Goal: Task Accomplishment & Management: Manage account settings

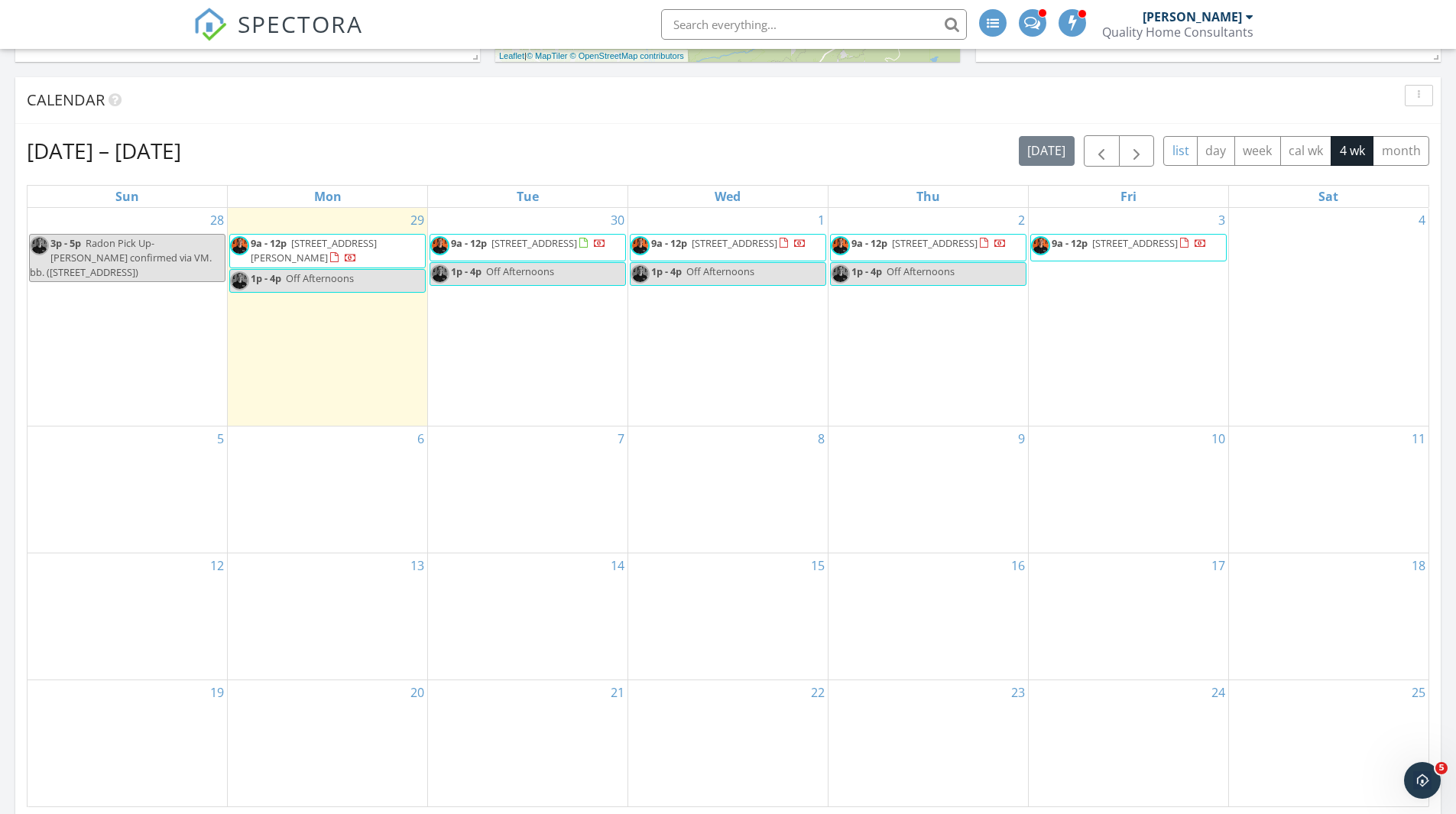
scroll to position [1414, 1480]
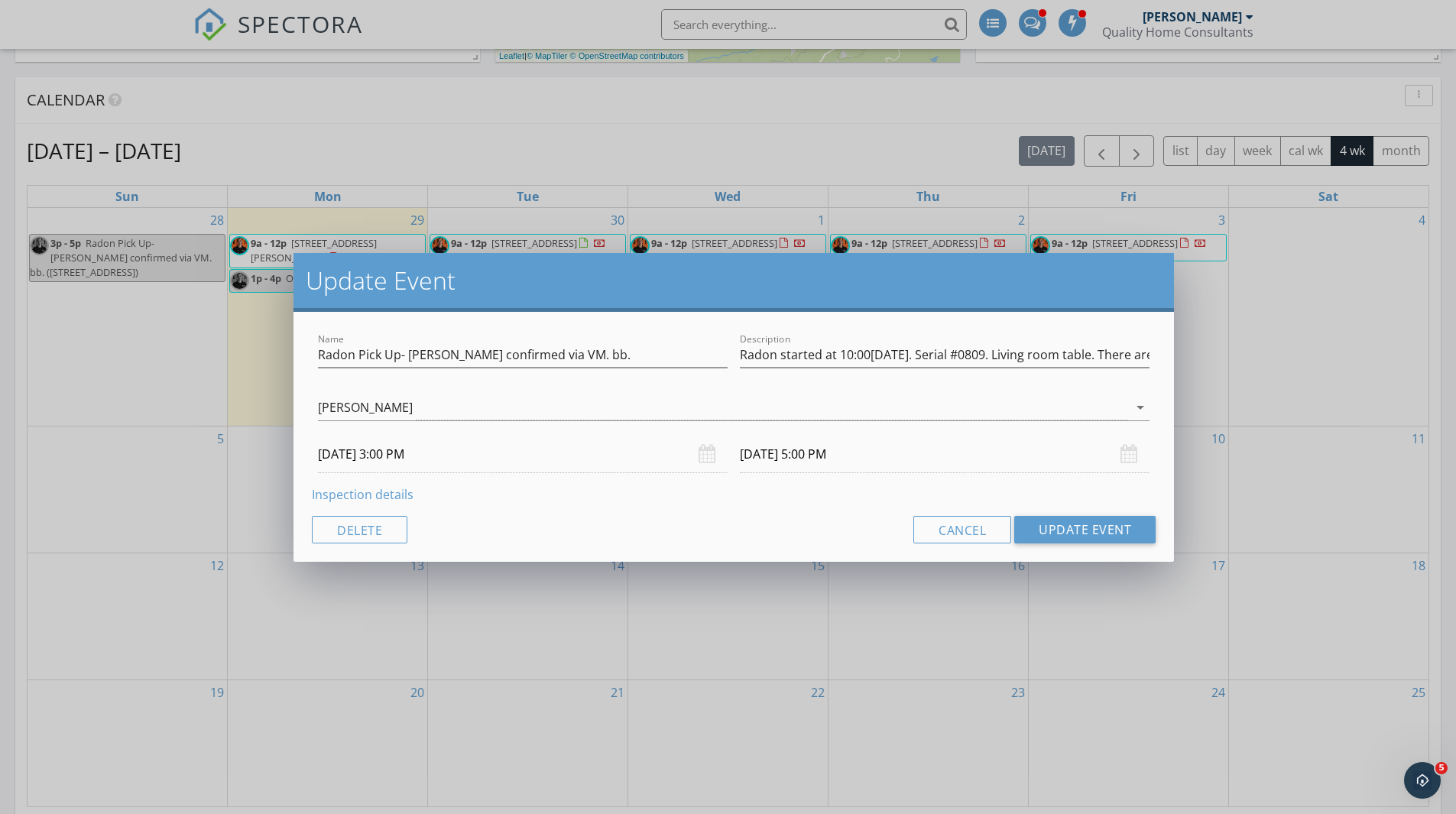
click at [366, 493] on link "Inspection details" at bounding box center [362, 494] width 102 height 17
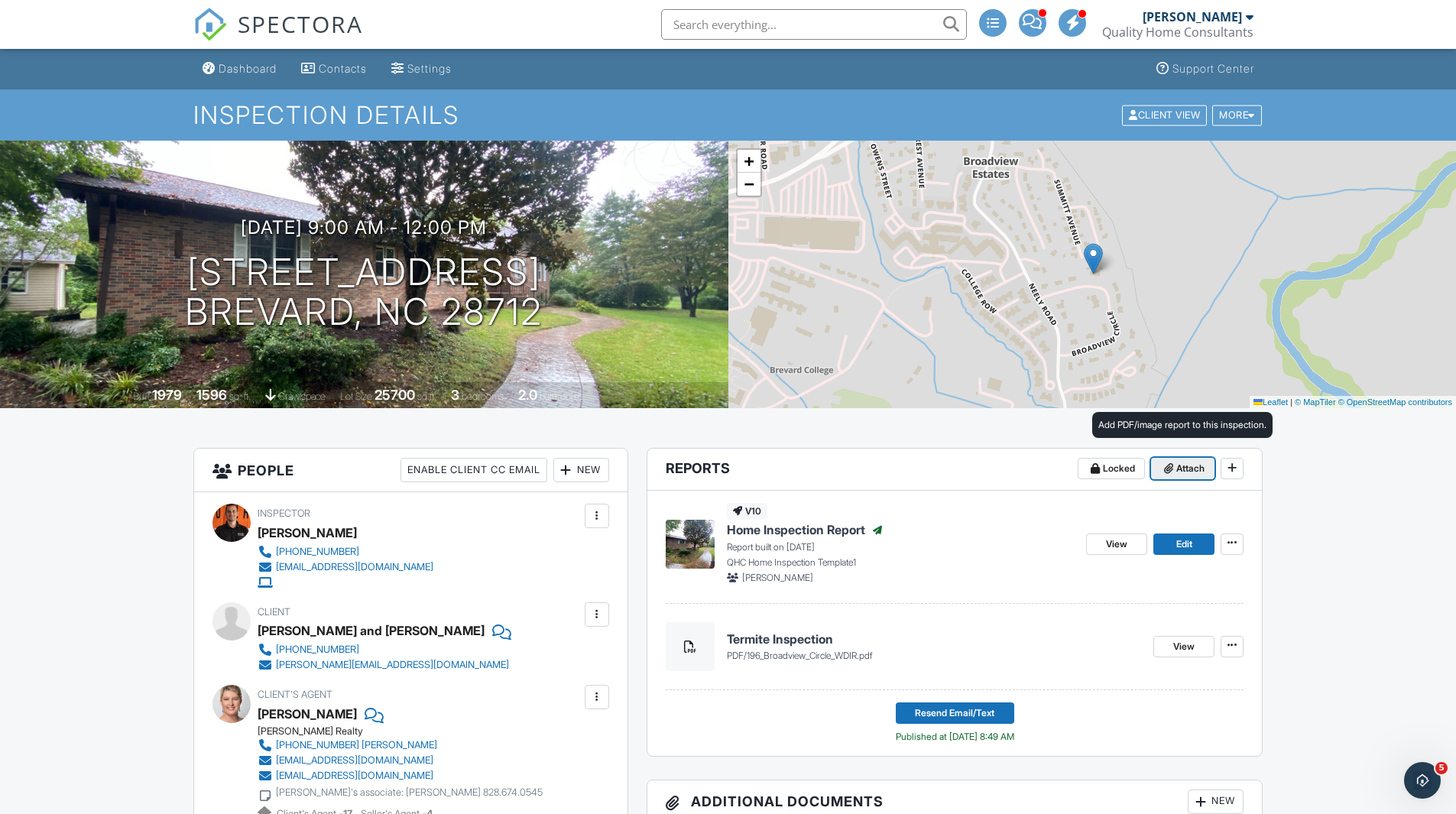
click at [1181, 470] on span "Attach" at bounding box center [1190, 468] width 28 height 15
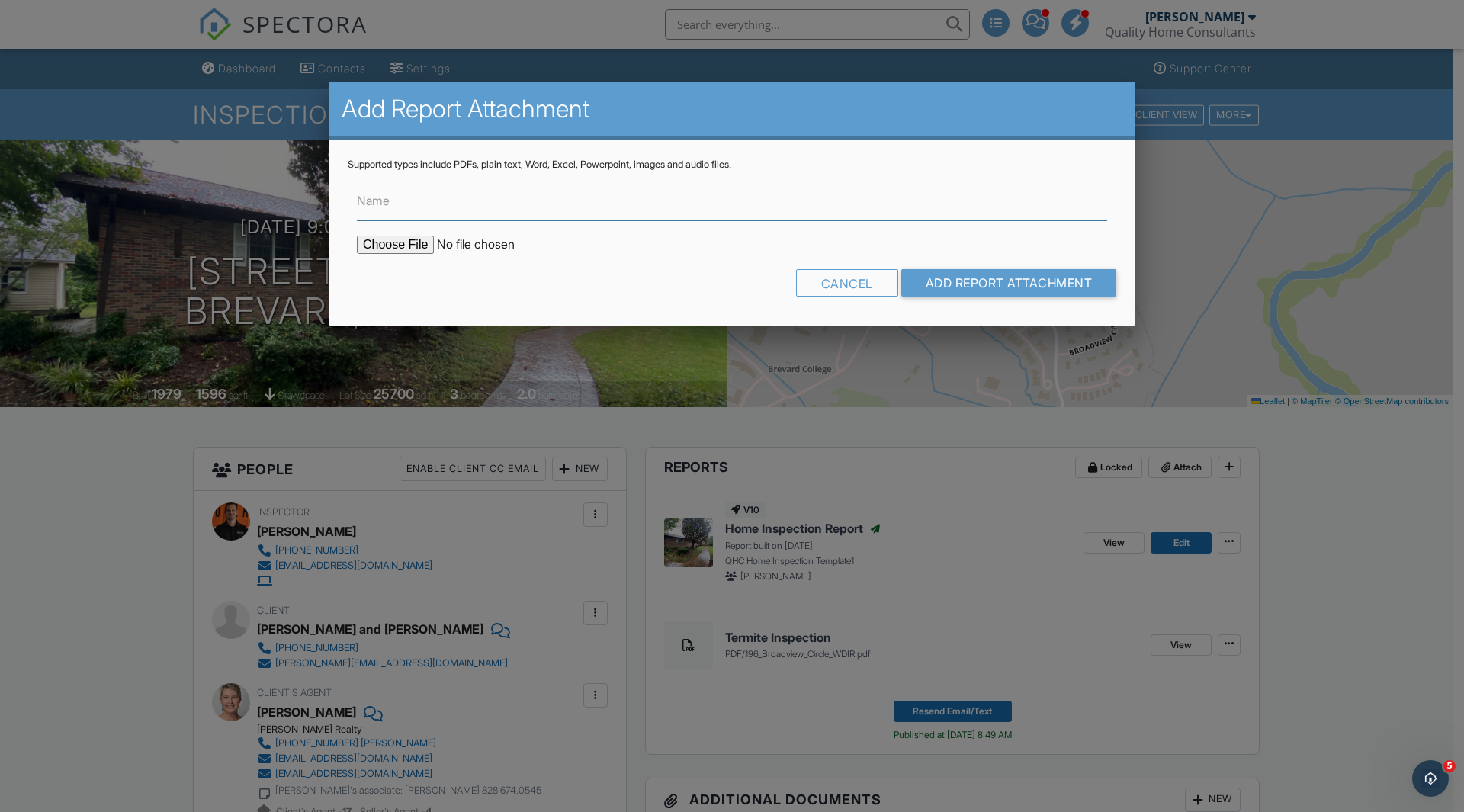
click at [399, 198] on input "Name" at bounding box center [732, 202] width 750 height 38
type input "Radon Results"
click at [413, 251] on input "file" at bounding box center [487, 244] width 259 height 18
type input "C:\fakepath\196_Broadview_Circle202509291235.pdf"
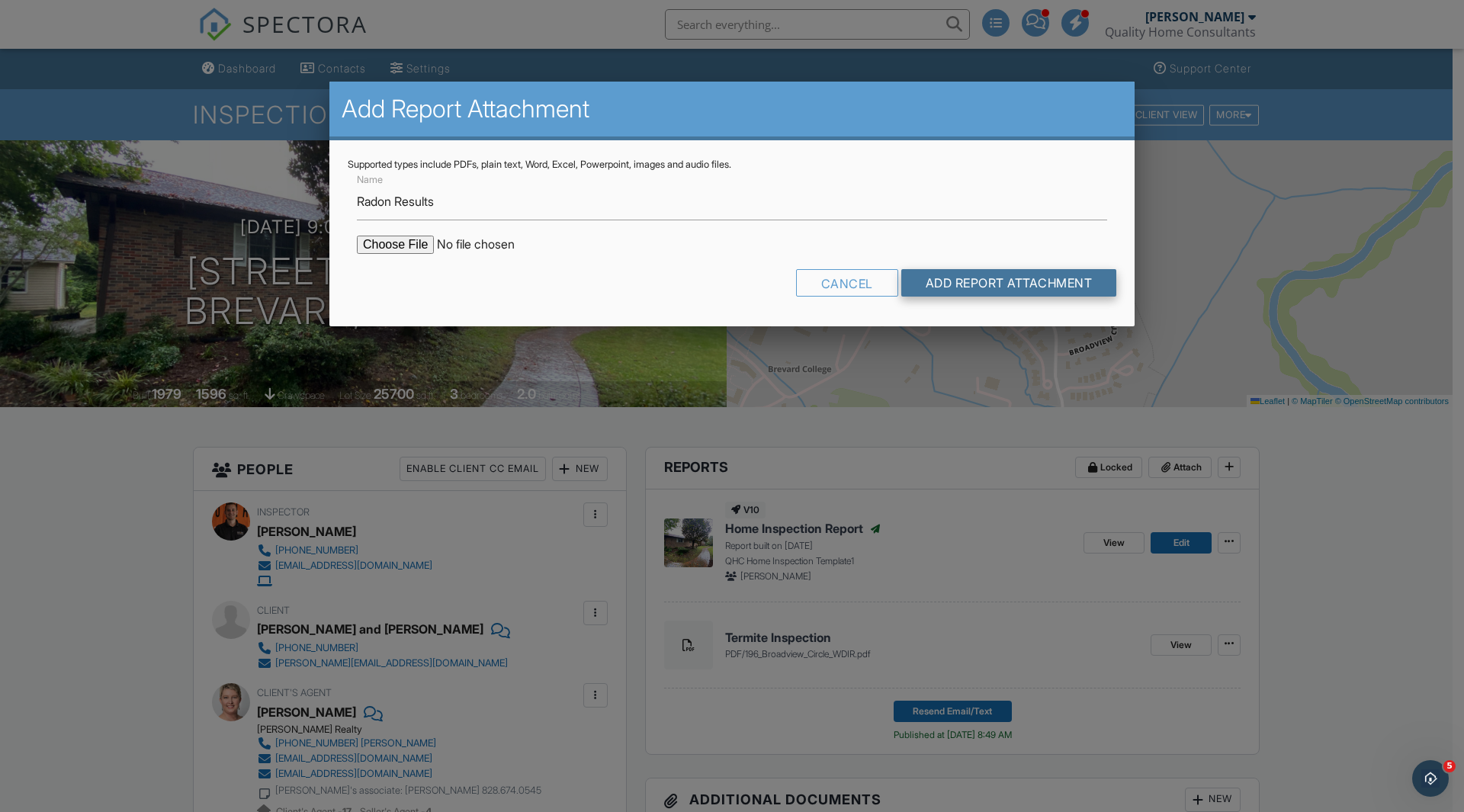
click at [974, 277] on input "Add Report Attachment" at bounding box center [1009, 282] width 215 height 28
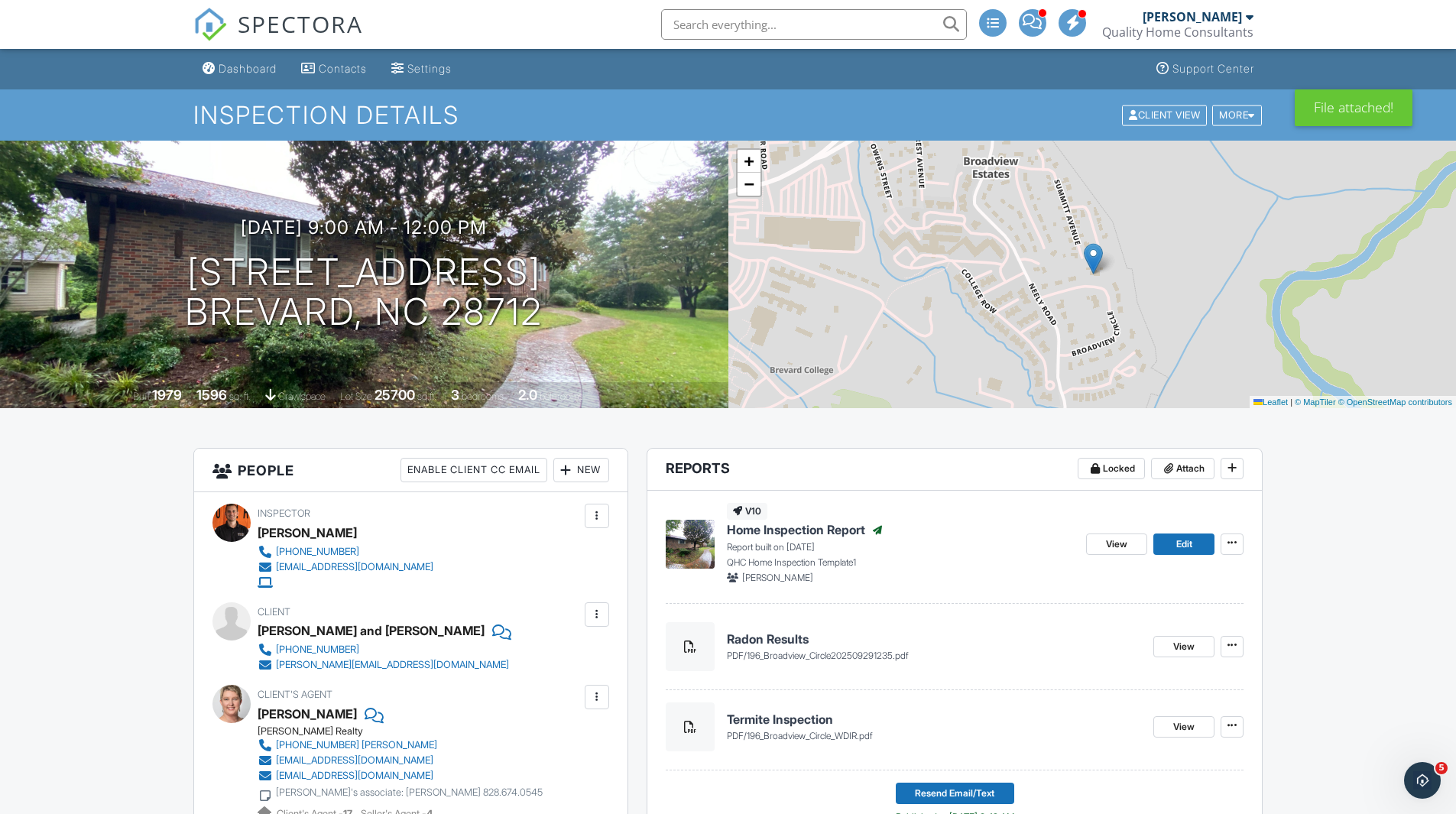
click at [282, 29] on span "SPECTORA" at bounding box center [300, 24] width 125 height 32
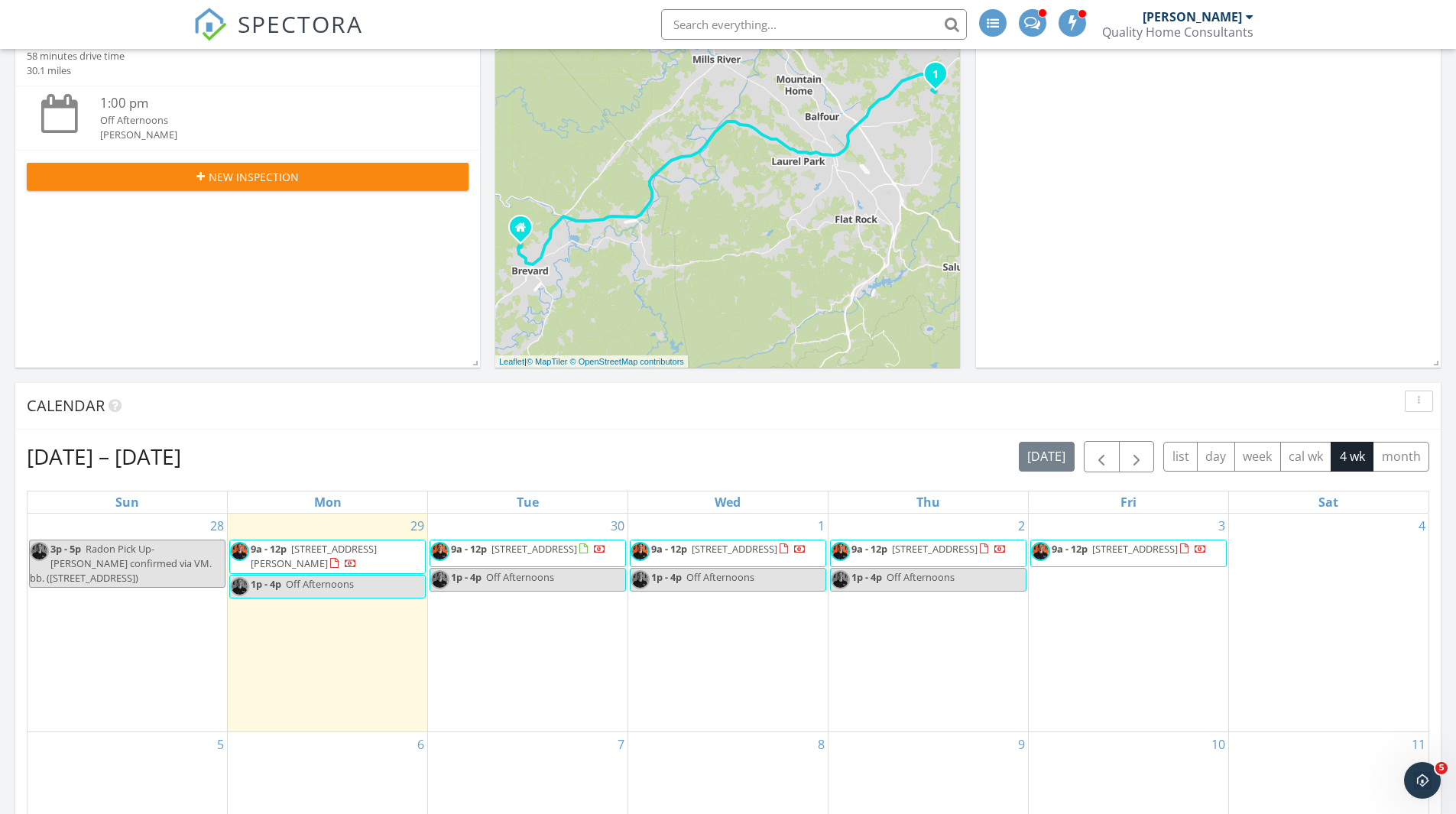
scroll to position [382, 0]
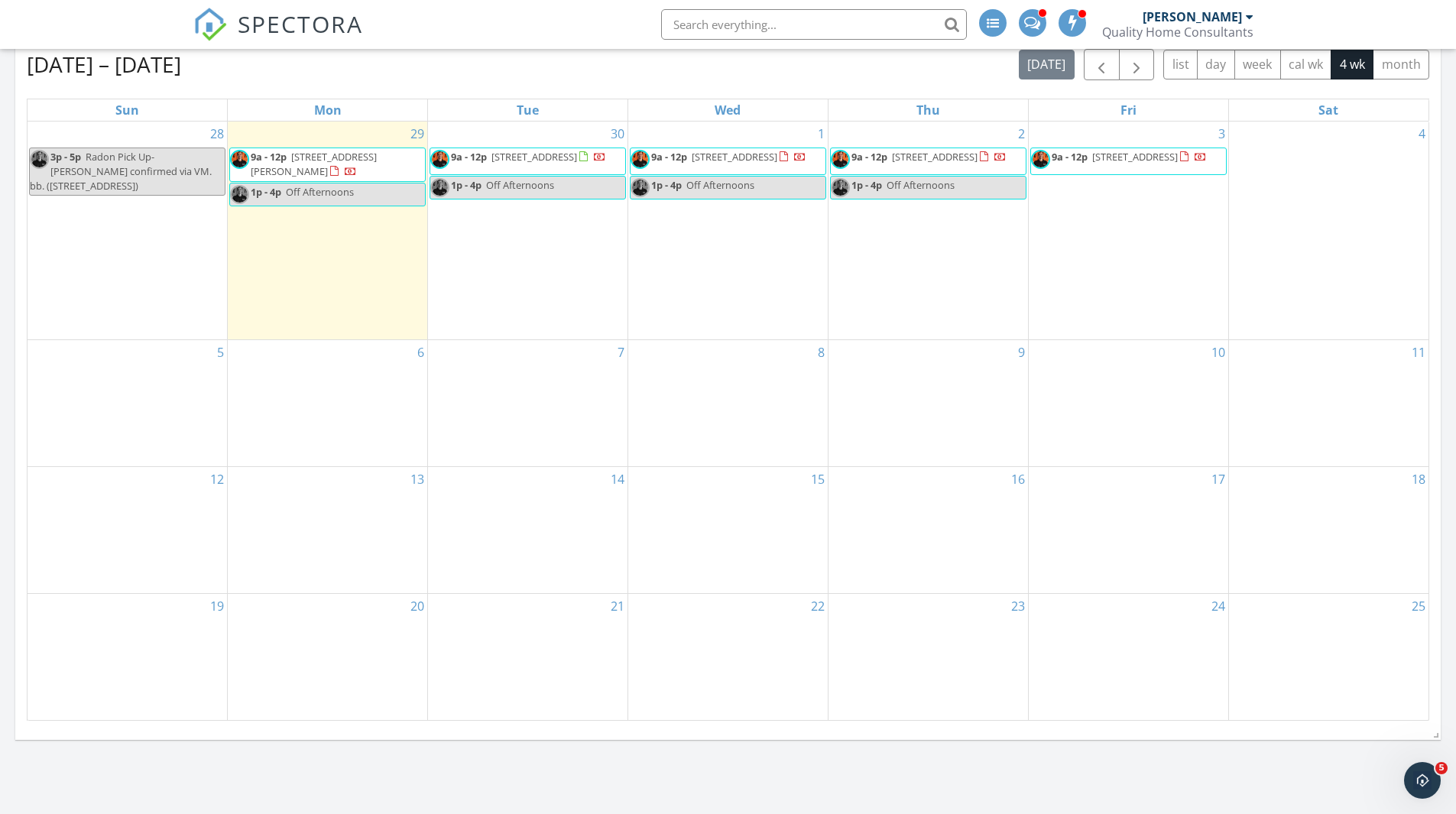
scroll to position [701, 0]
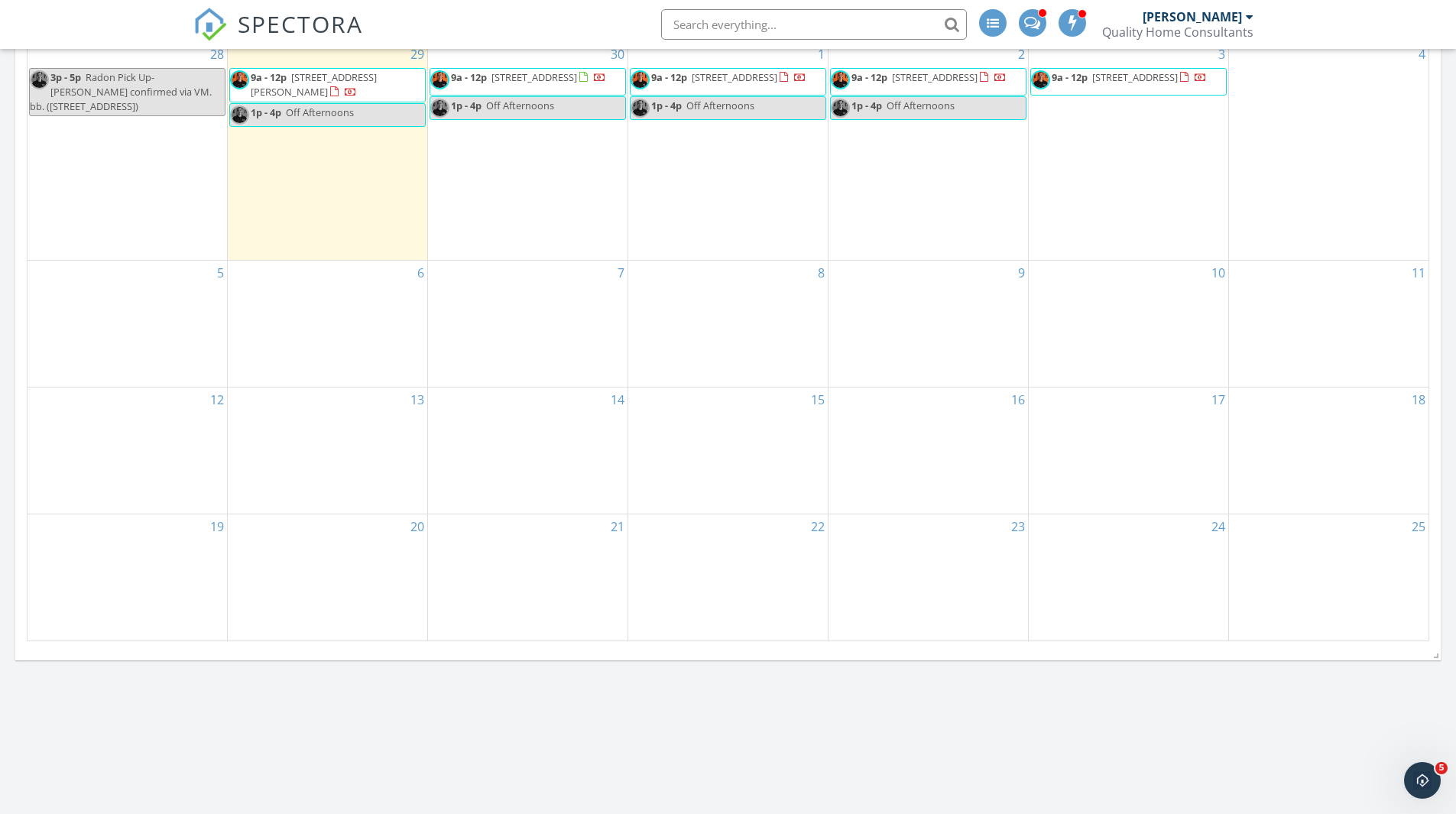
click at [332, 537] on div "20" at bounding box center [327, 577] width 199 height 125
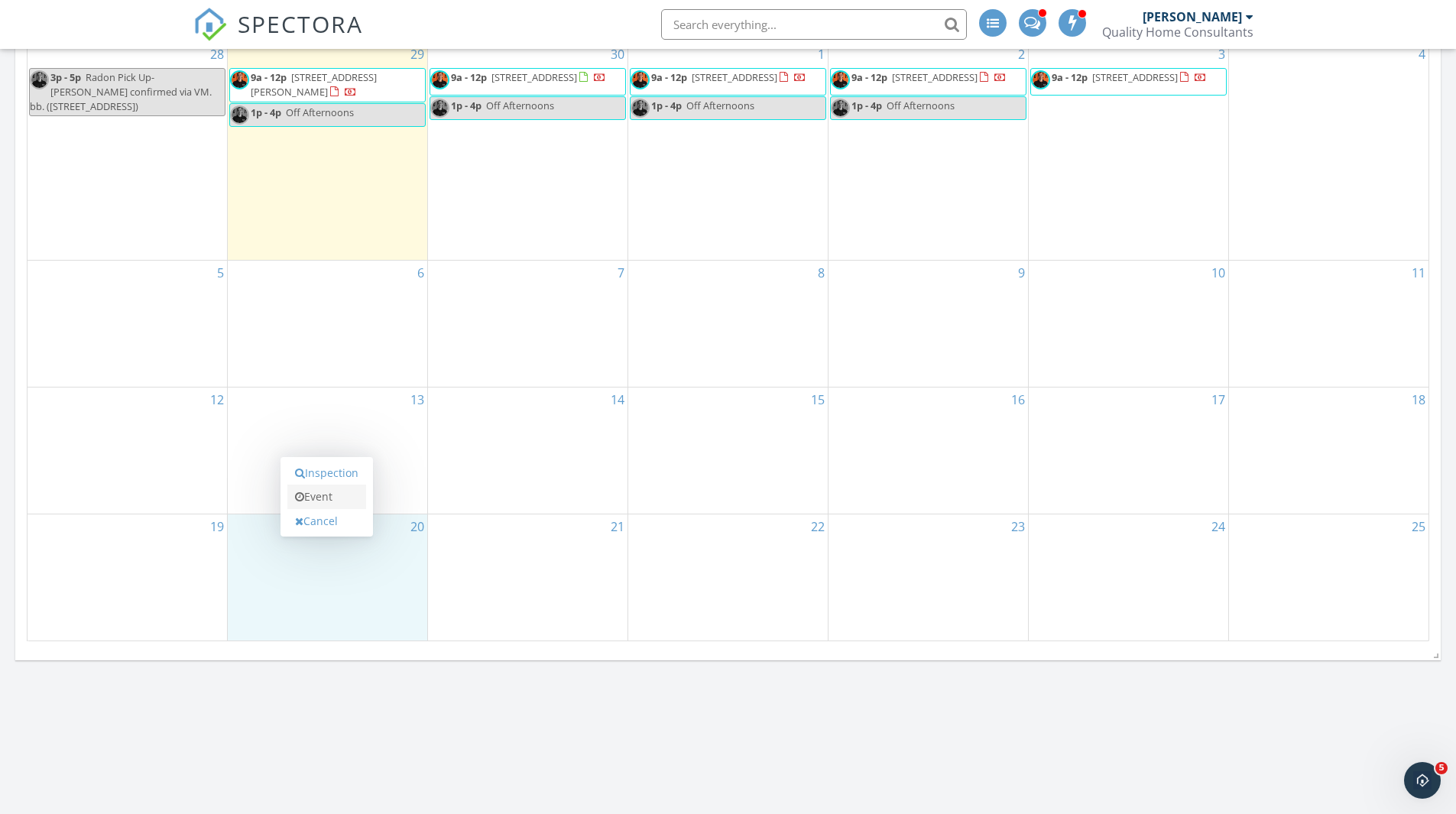
click at [330, 505] on link "Event" at bounding box center [327, 496] width 79 height 24
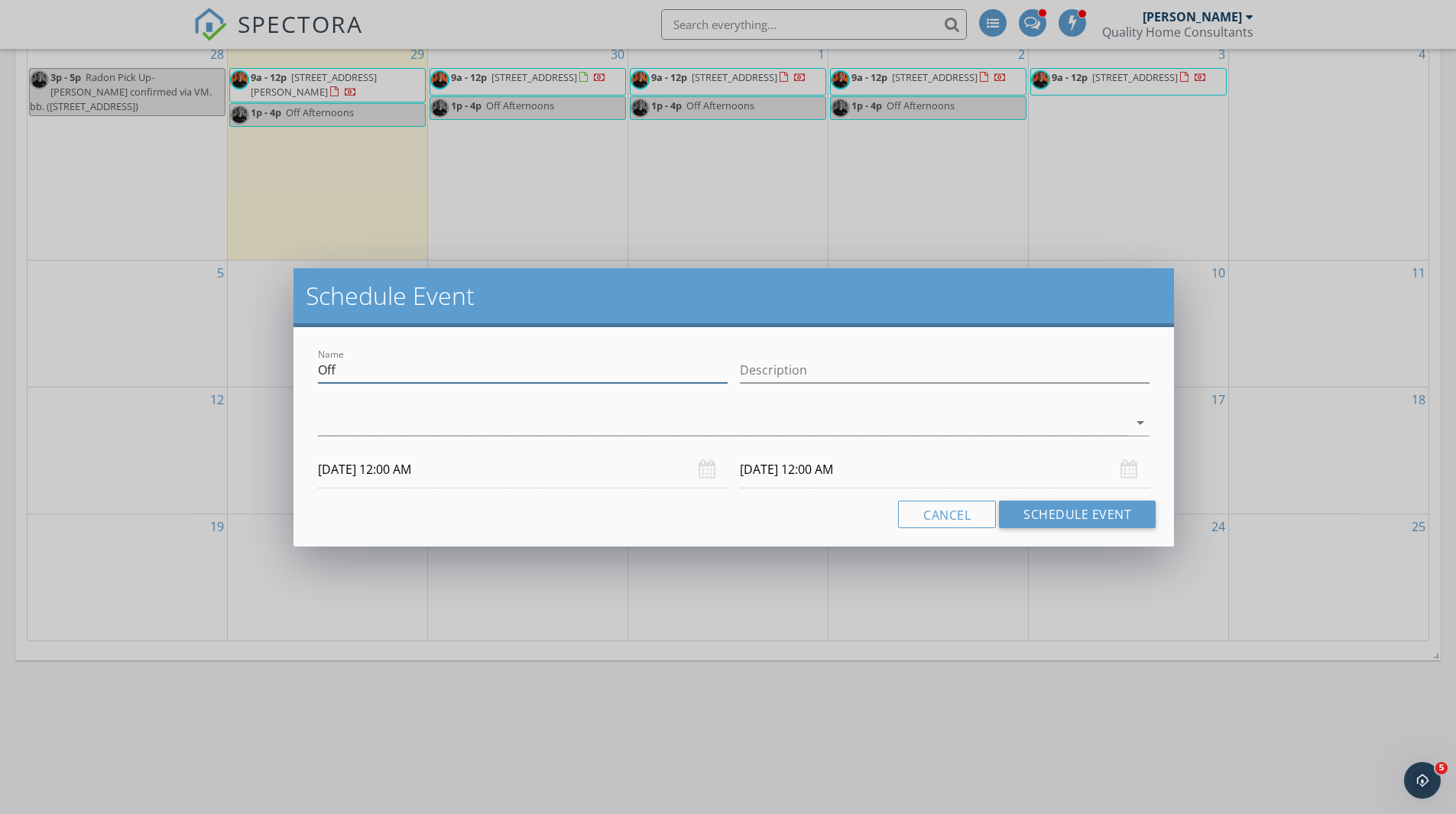
click at [384, 370] on input "Off" at bounding box center [522, 370] width 410 height 25
type input "Off All Week (vacation)"
click at [772, 368] on input "Description" at bounding box center [945, 370] width 410 height 25
click at [561, 463] on input "10/20/2025 12:00 AM" at bounding box center [522, 470] width 410 height 38
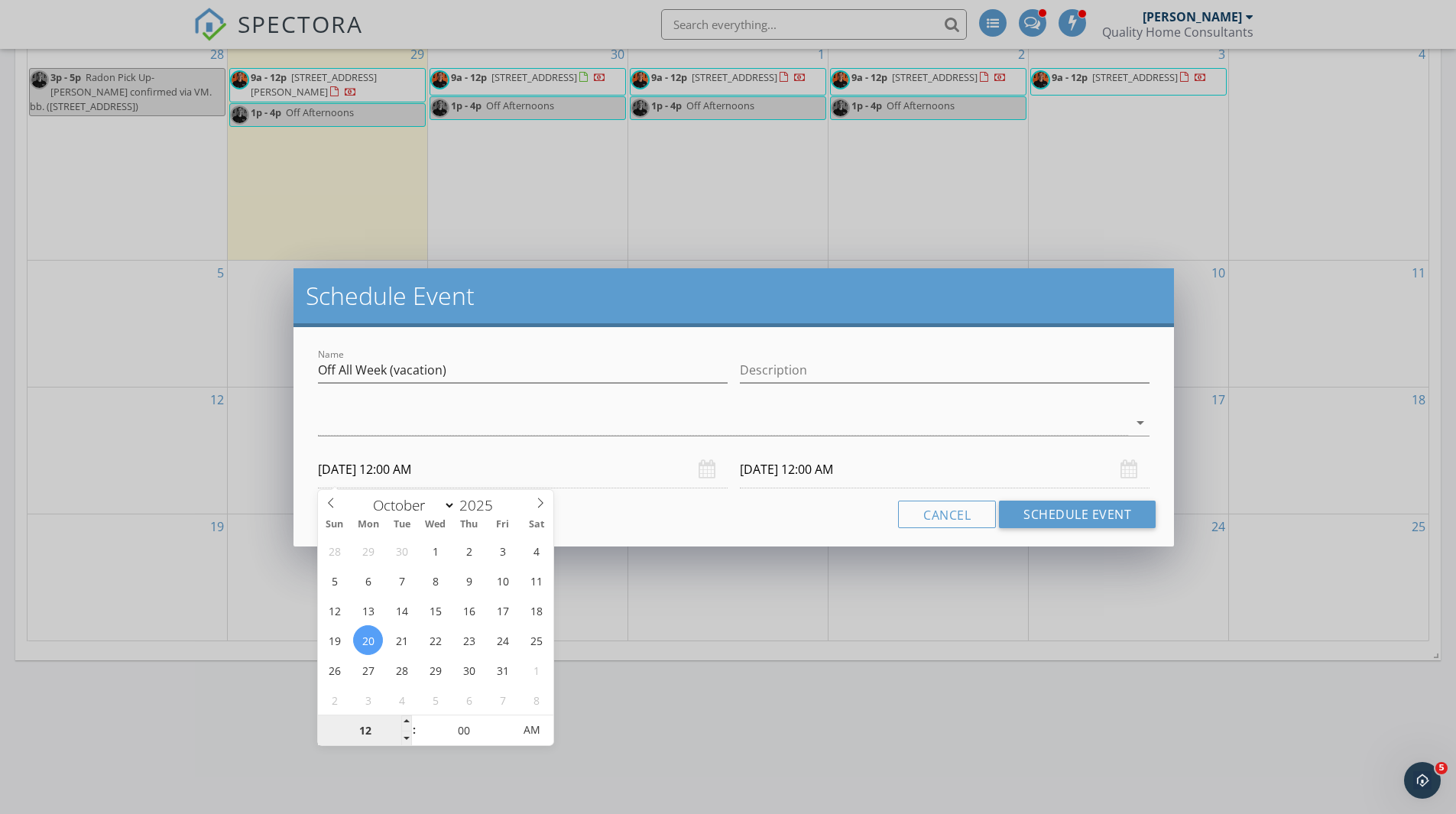
click at [376, 742] on input "12" at bounding box center [364, 730] width 94 height 31
type input "08"
type input "10/20/2025 8:00 AM"
click at [772, 472] on input "10/21/2025 12:00 AM" at bounding box center [945, 470] width 410 height 38
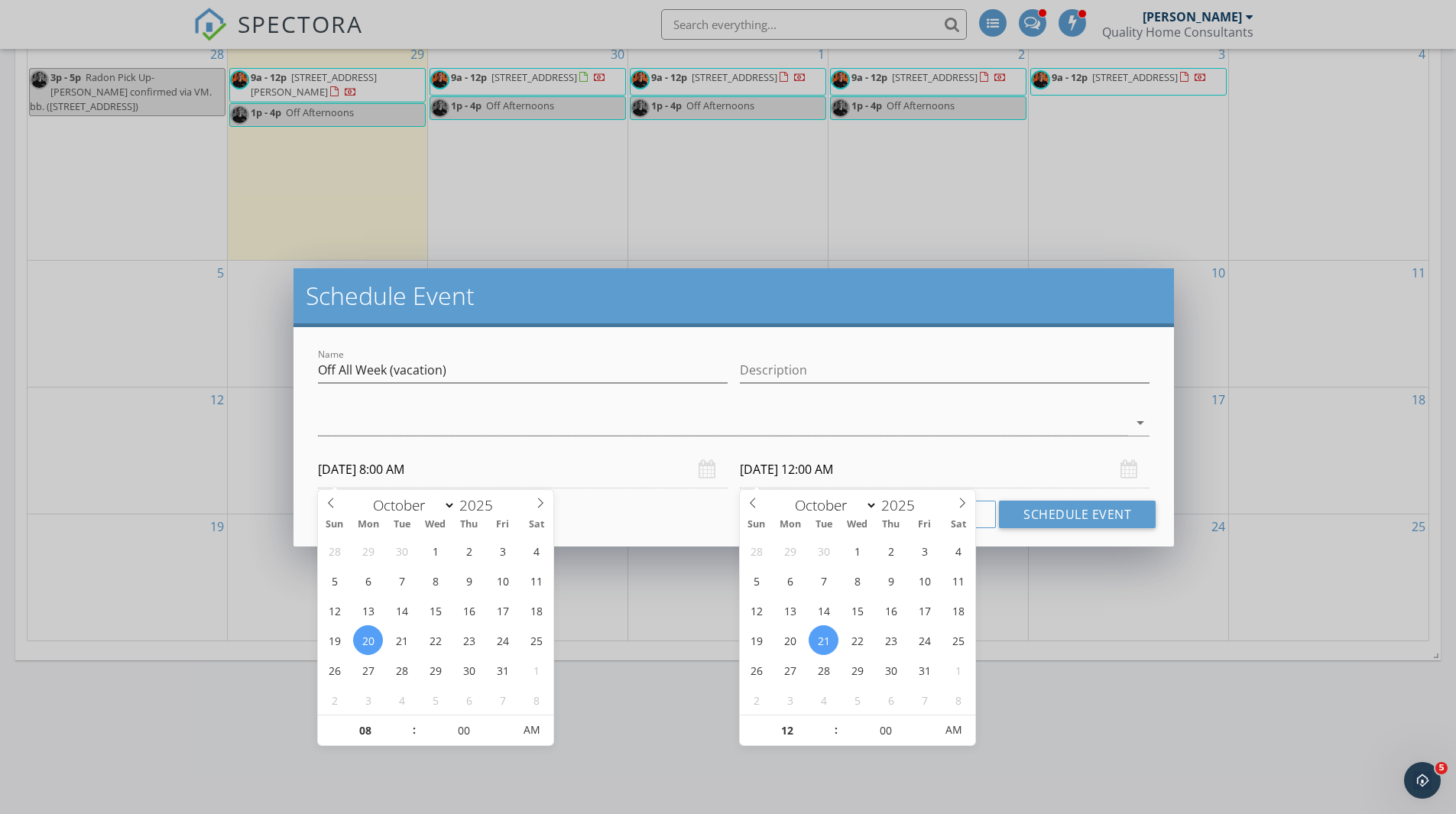
type input "08"
type input "10/24/2025 8:00 AM"
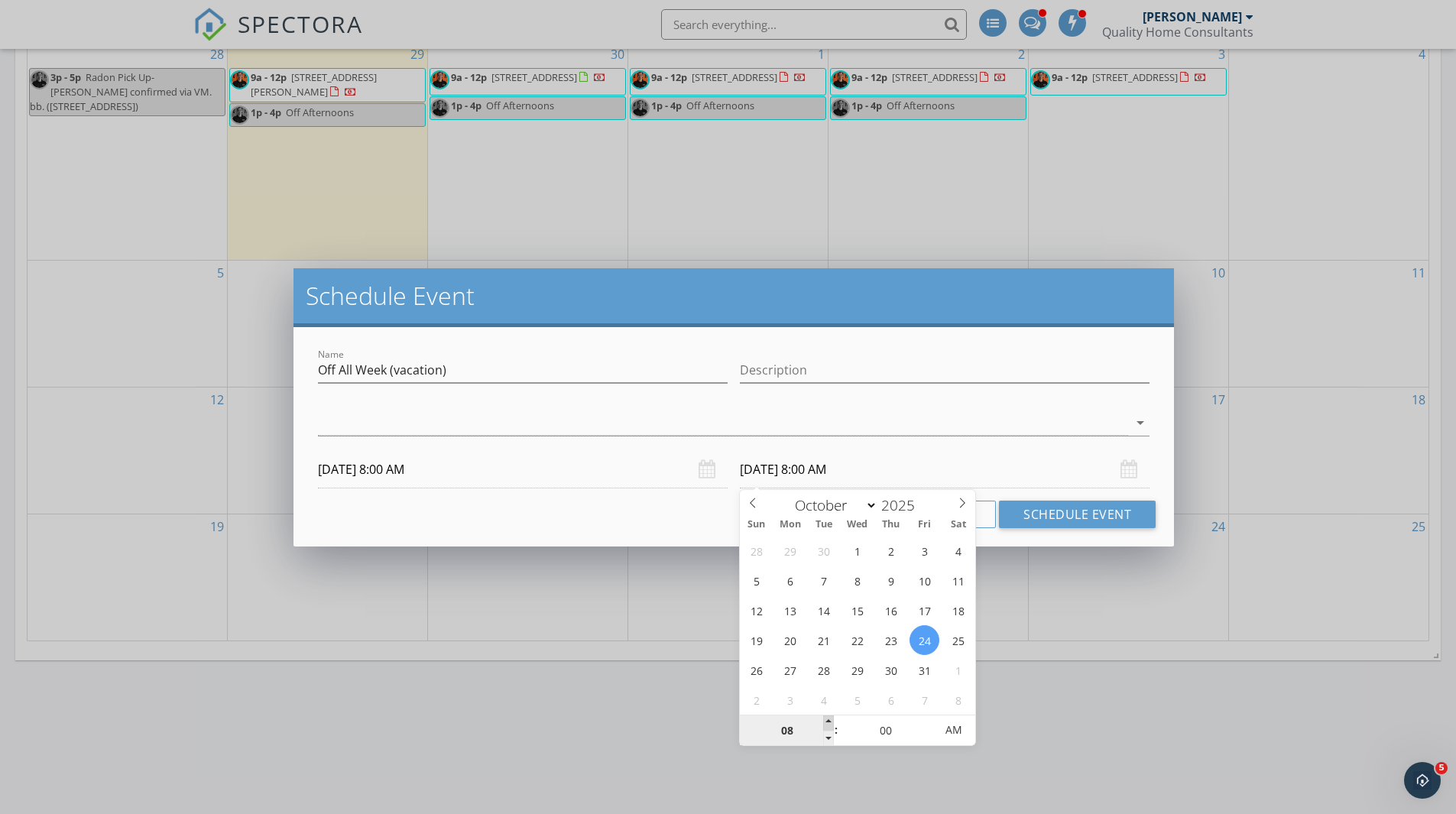
type input "5"
click at [575, 373] on input "Off All Week (vacation)" at bounding box center [522, 370] width 410 height 25
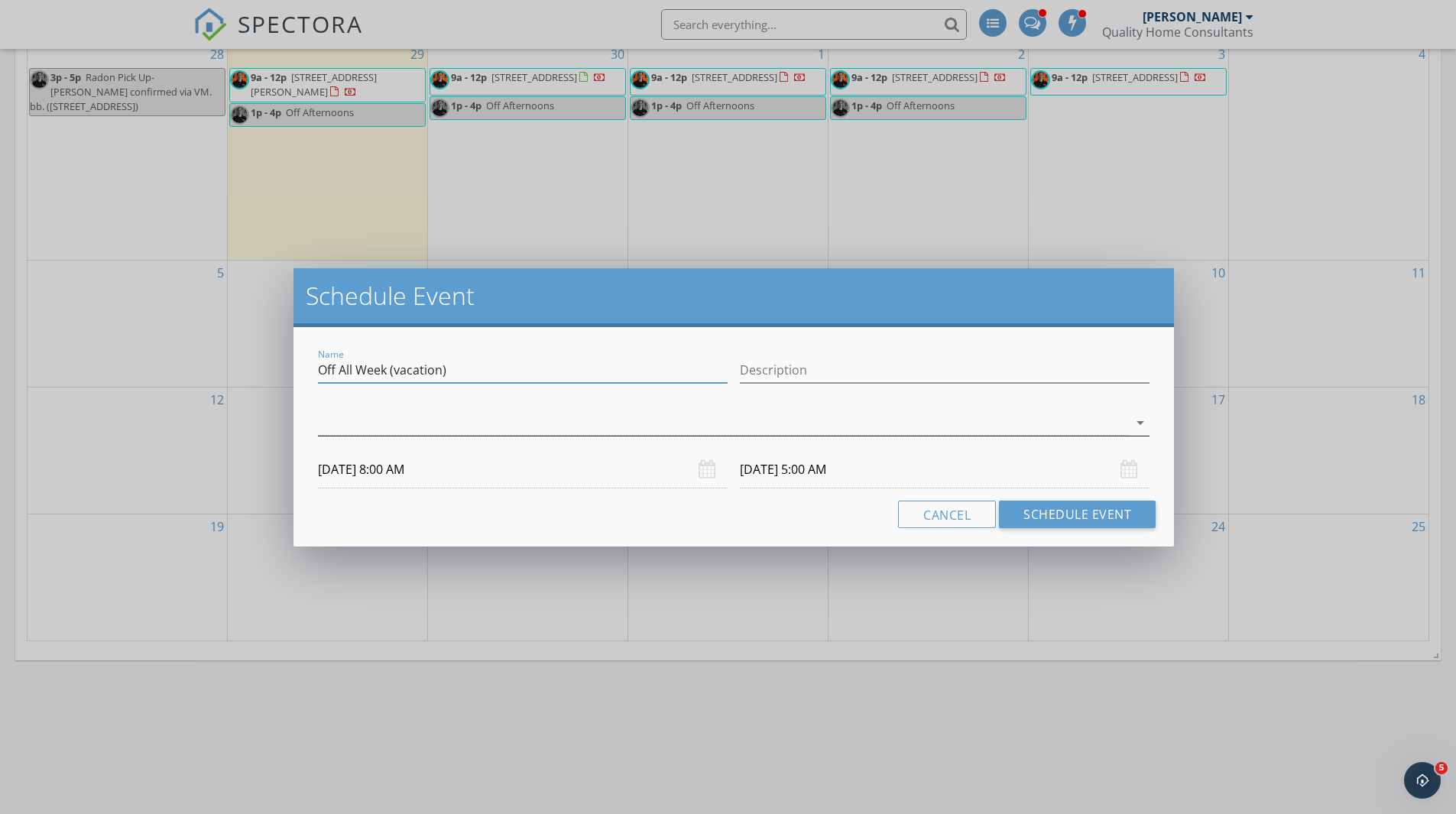
click at [627, 420] on div at bounding box center [722, 423] width 810 height 25
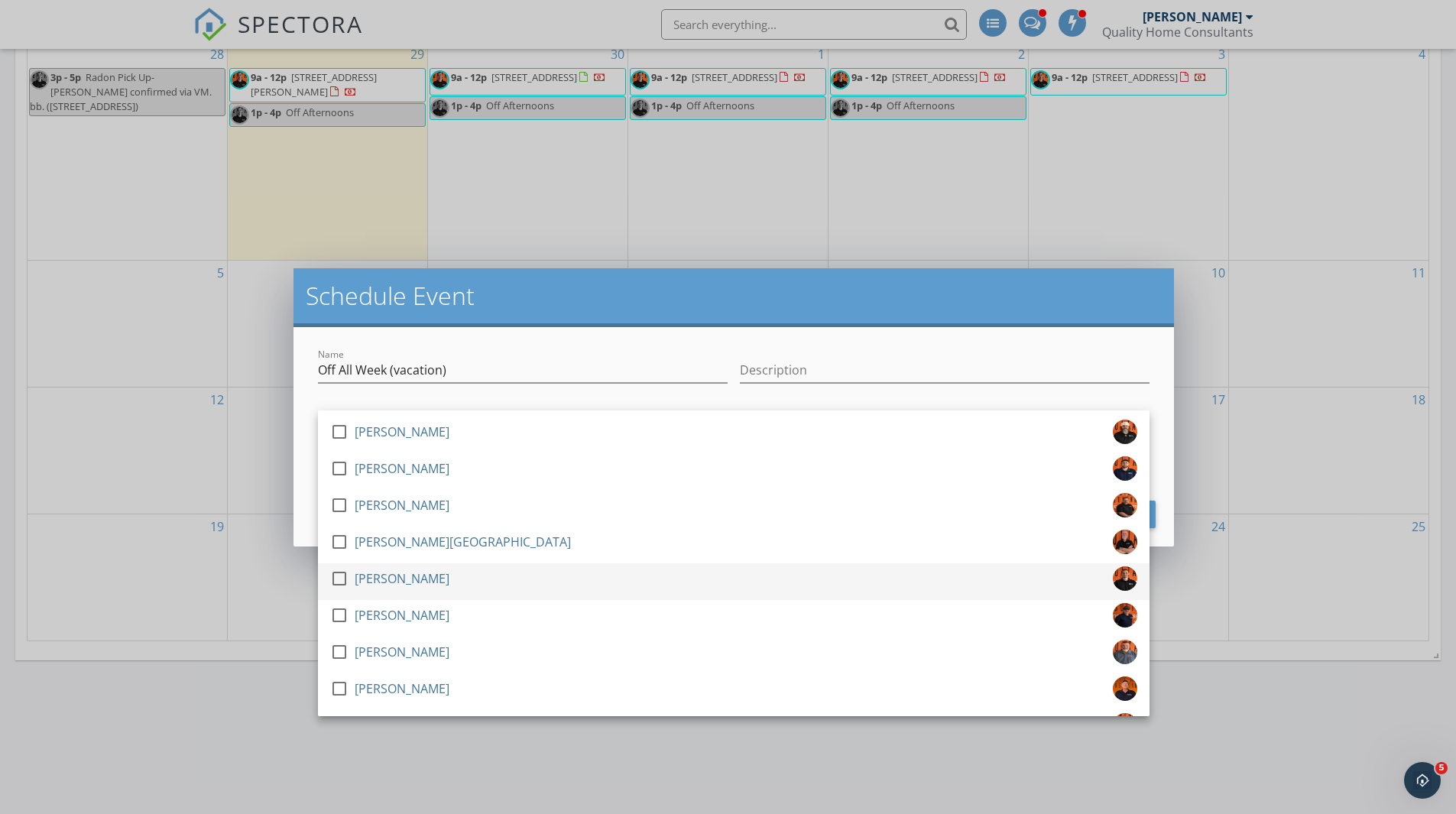
click at [357, 580] on div "[PERSON_NAME]" at bounding box center [402, 578] width 95 height 24
click at [521, 369] on input "Off All Week (vacation)" at bounding box center [522, 370] width 410 height 25
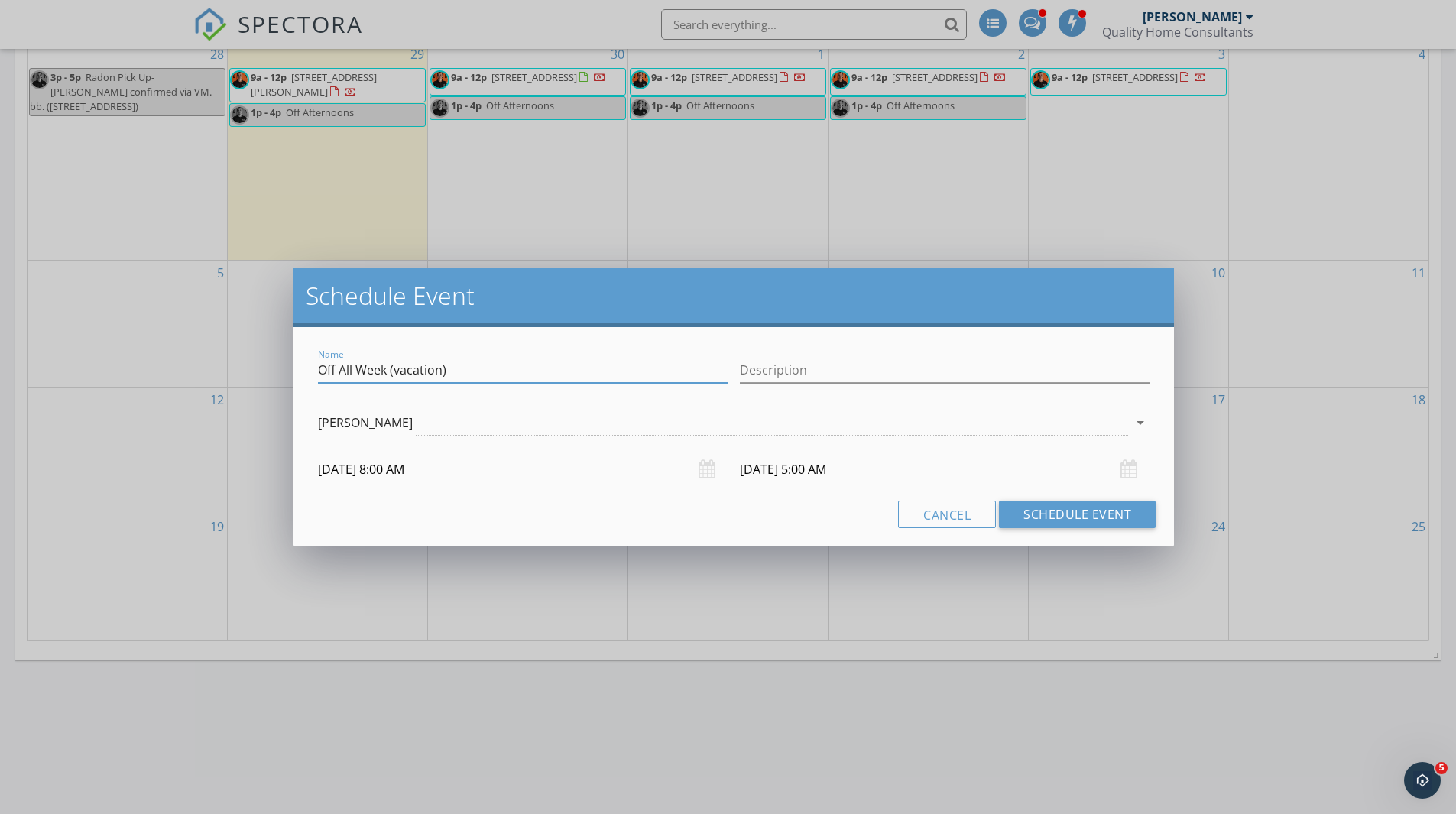
click at [799, 473] on input "10/24/2025 5:00 AM" at bounding box center [945, 470] width 410 height 38
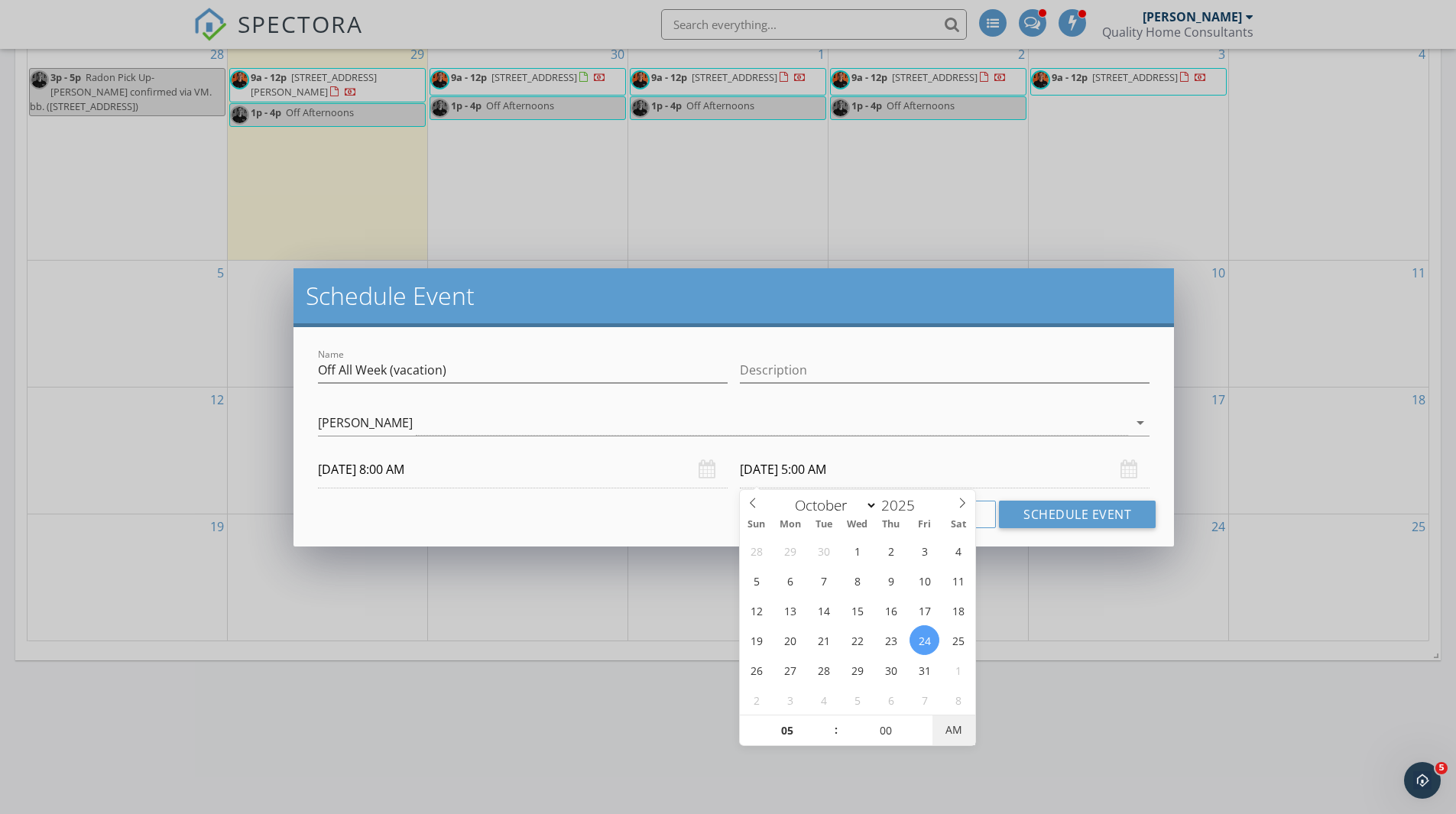
click at [942, 733] on span "AM" at bounding box center [953, 730] width 42 height 31
type input "10/24/2025 5:00 PM"
click at [497, 372] on input "Off All Week (vacation)" at bounding box center [522, 370] width 410 height 25
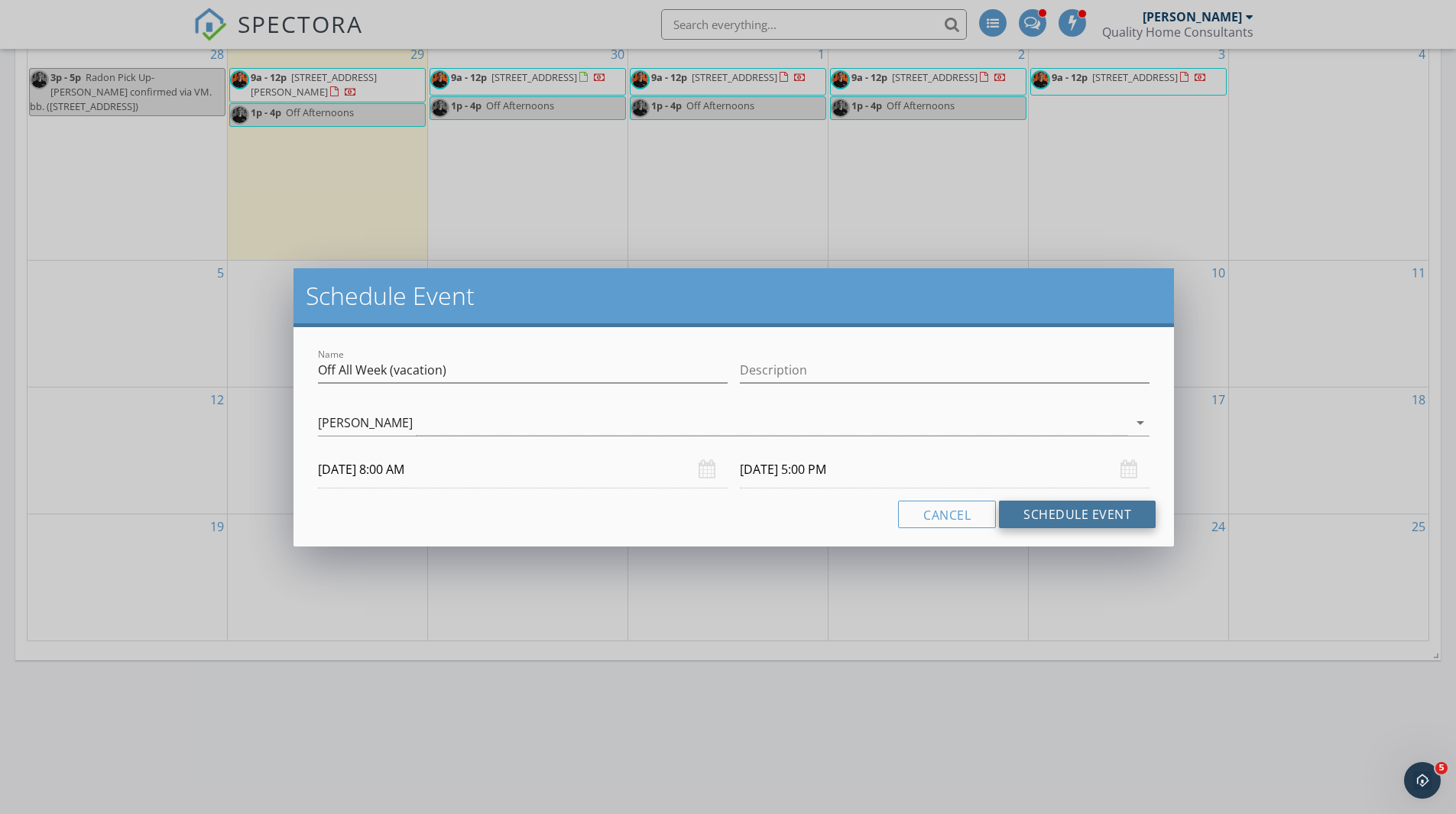
click at [1096, 515] on button "Schedule Event" at bounding box center [1077, 514] width 157 height 28
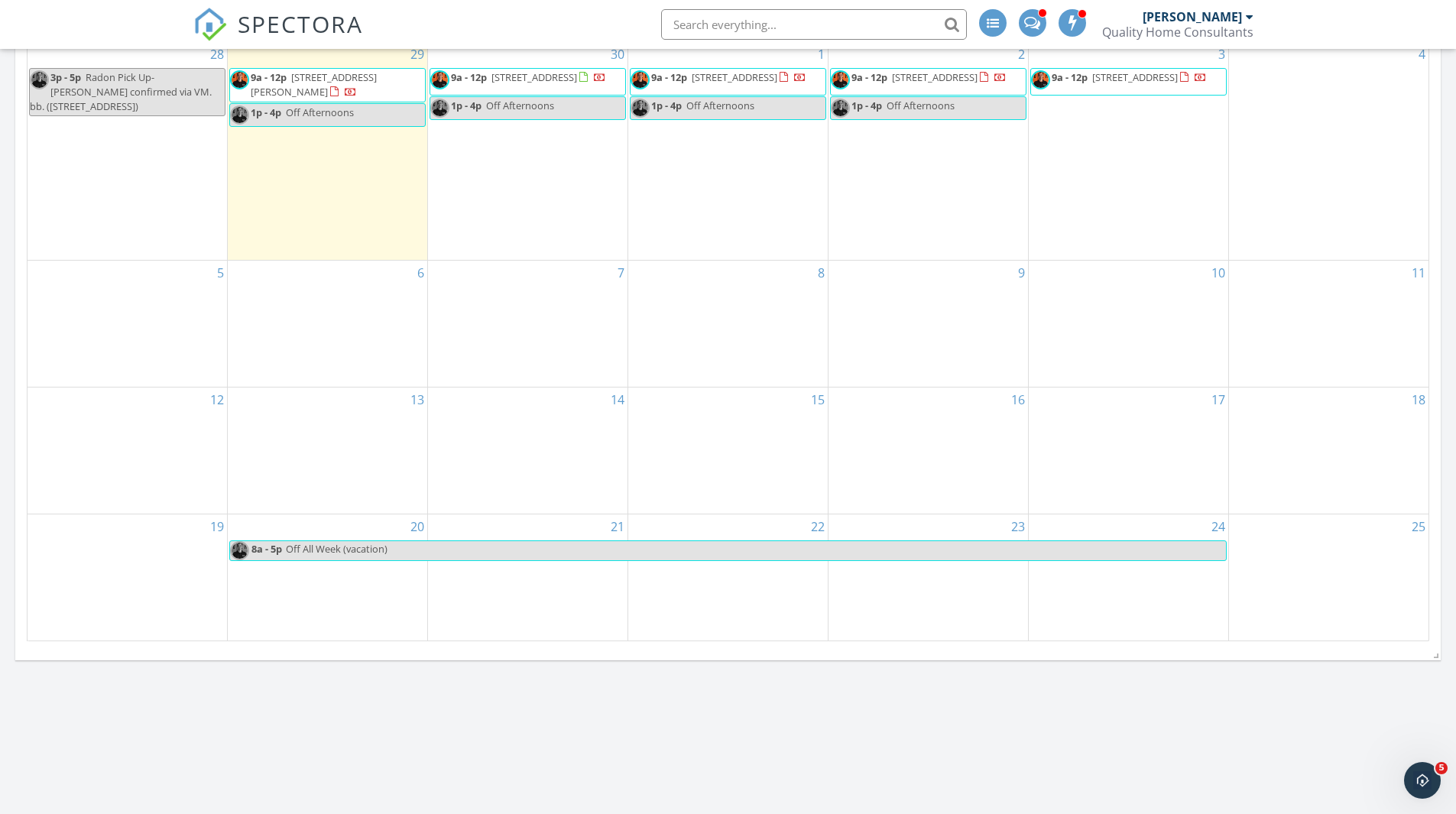
click at [762, 452] on div "15" at bounding box center [727, 451] width 199 height 126
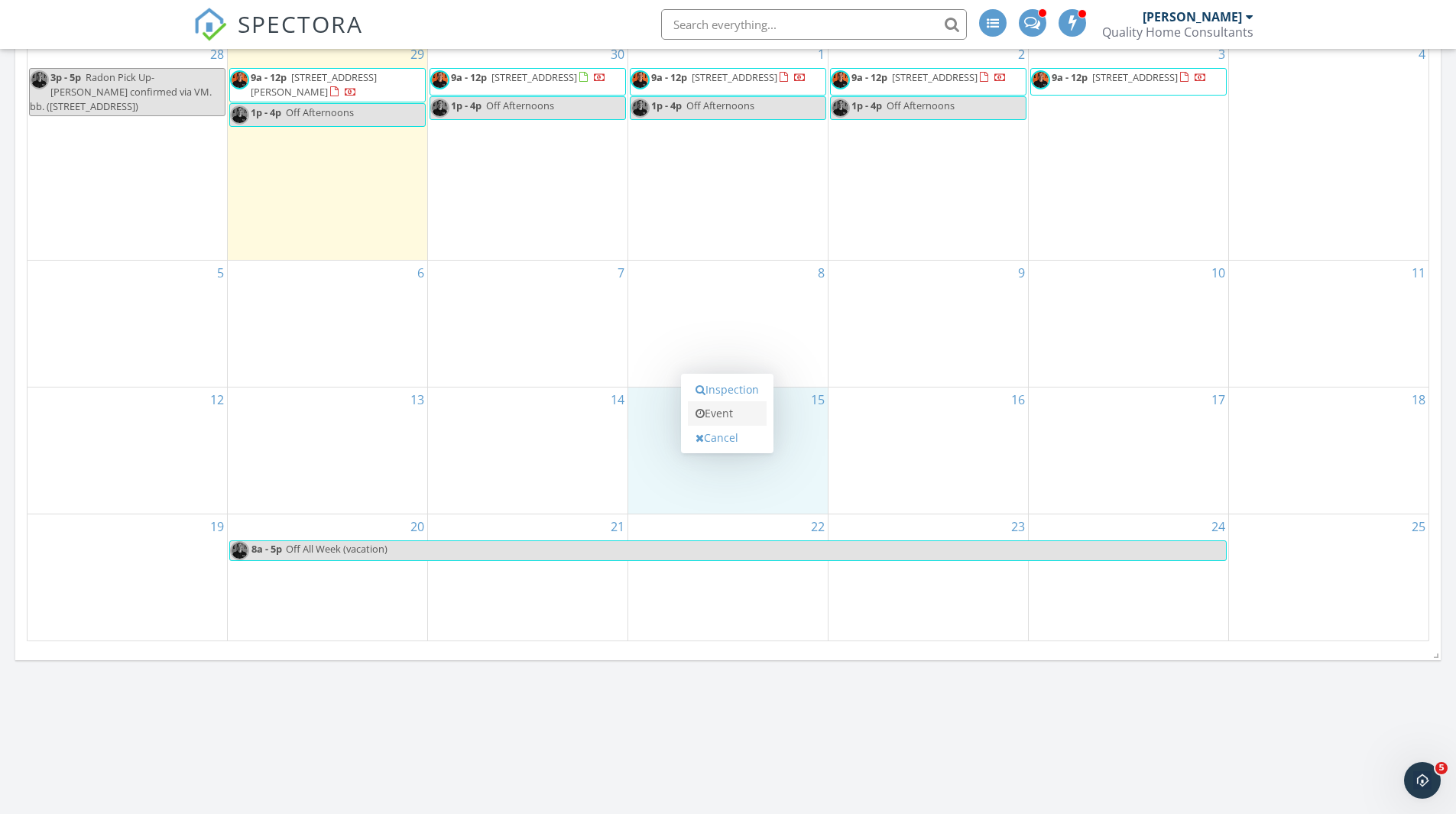
click at [745, 414] on link "Event" at bounding box center [727, 413] width 79 height 24
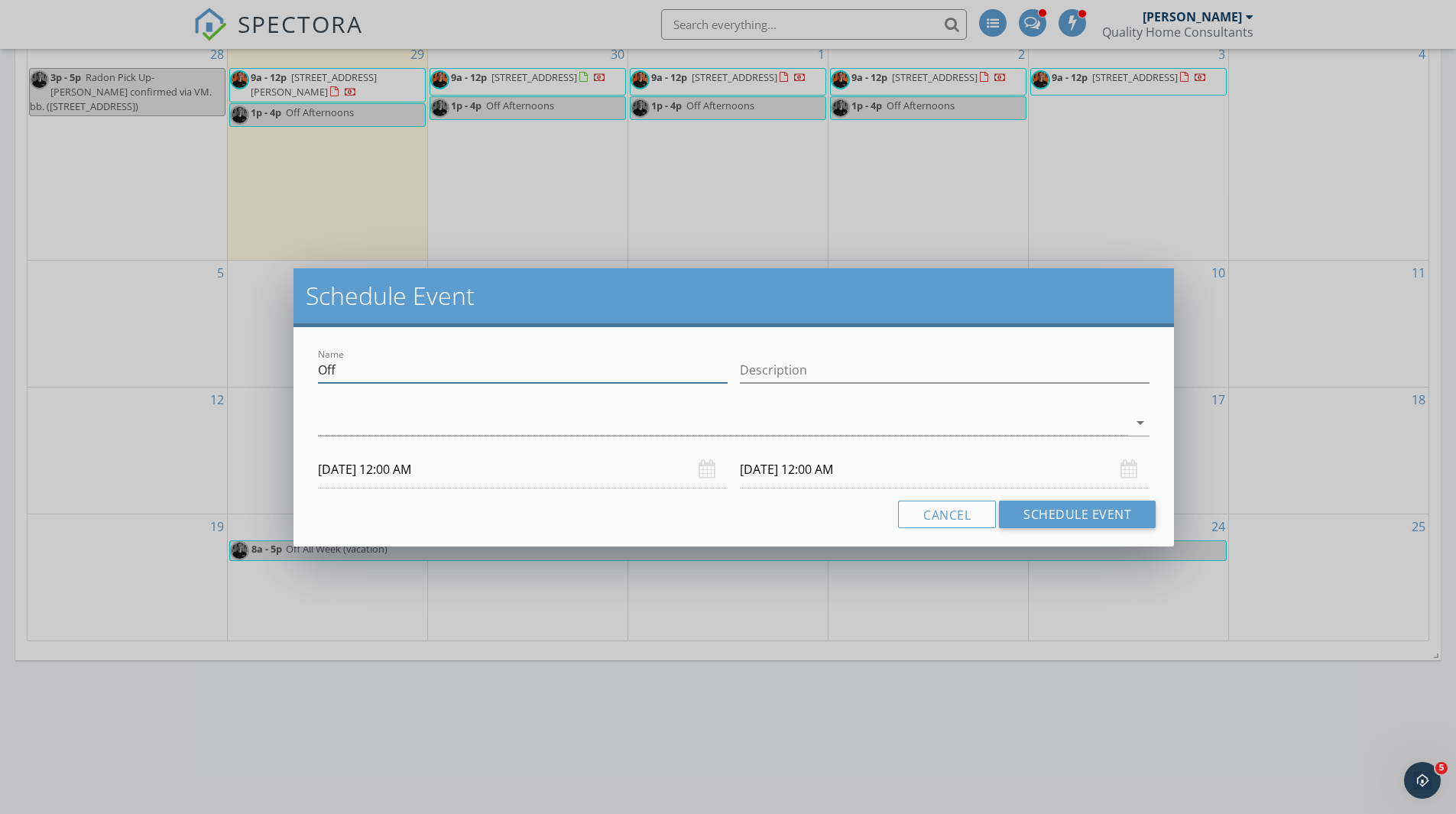
click at [502, 377] on input "Off" at bounding box center [522, 370] width 410 height 25
type input "Off All Day"
click at [404, 413] on div at bounding box center [722, 423] width 810 height 25
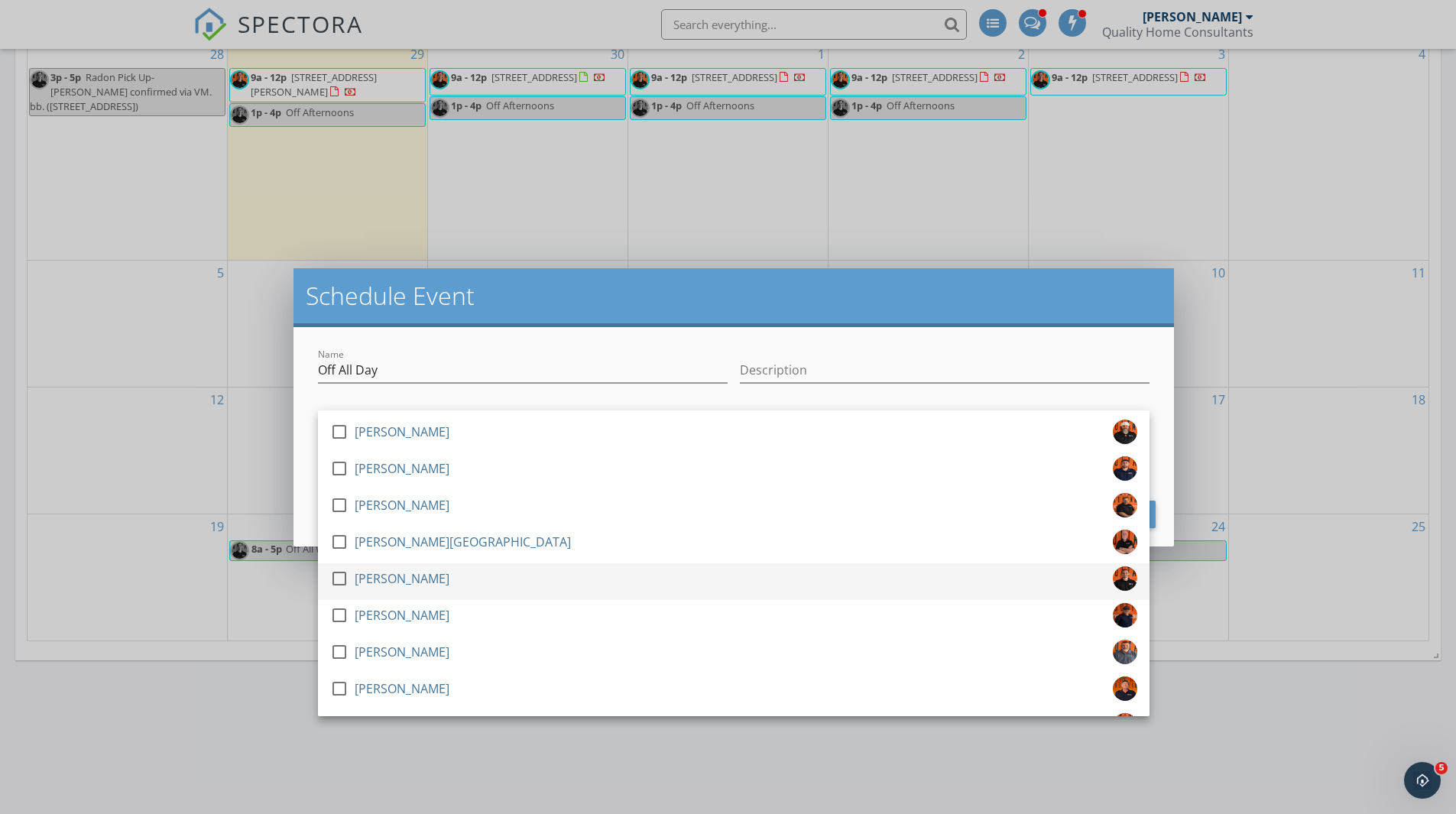
click at [375, 576] on div "[PERSON_NAME]" at bounding box center [402, 578] width 95 height 24
click at [462, 373] on input "Off All Day" at bounding box center [522, 370] width 410 height 25
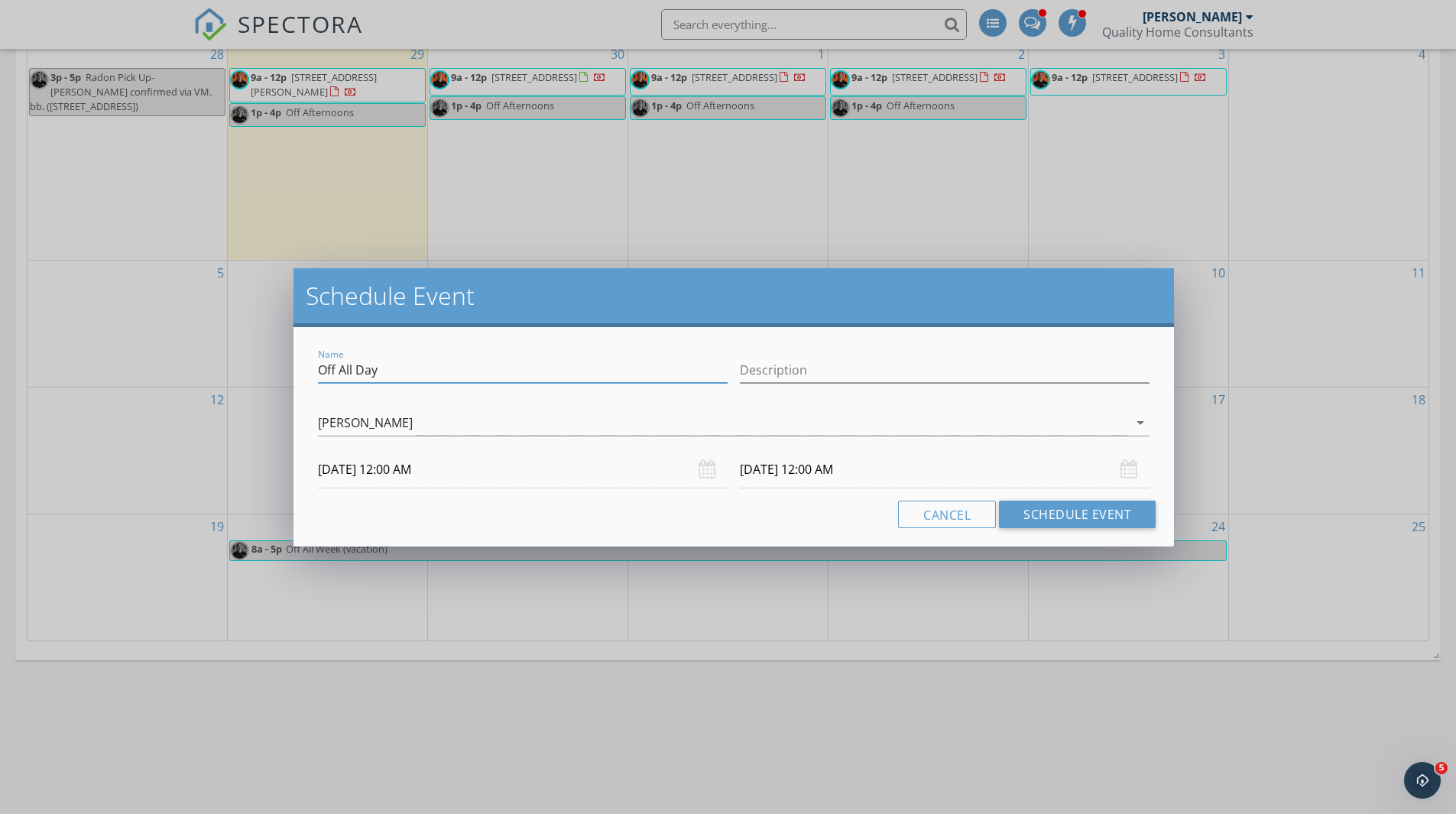
click at [414, 472] on input "10/15/2025 12:00 AM" at bounding box center [522, 470] width 410 height 38
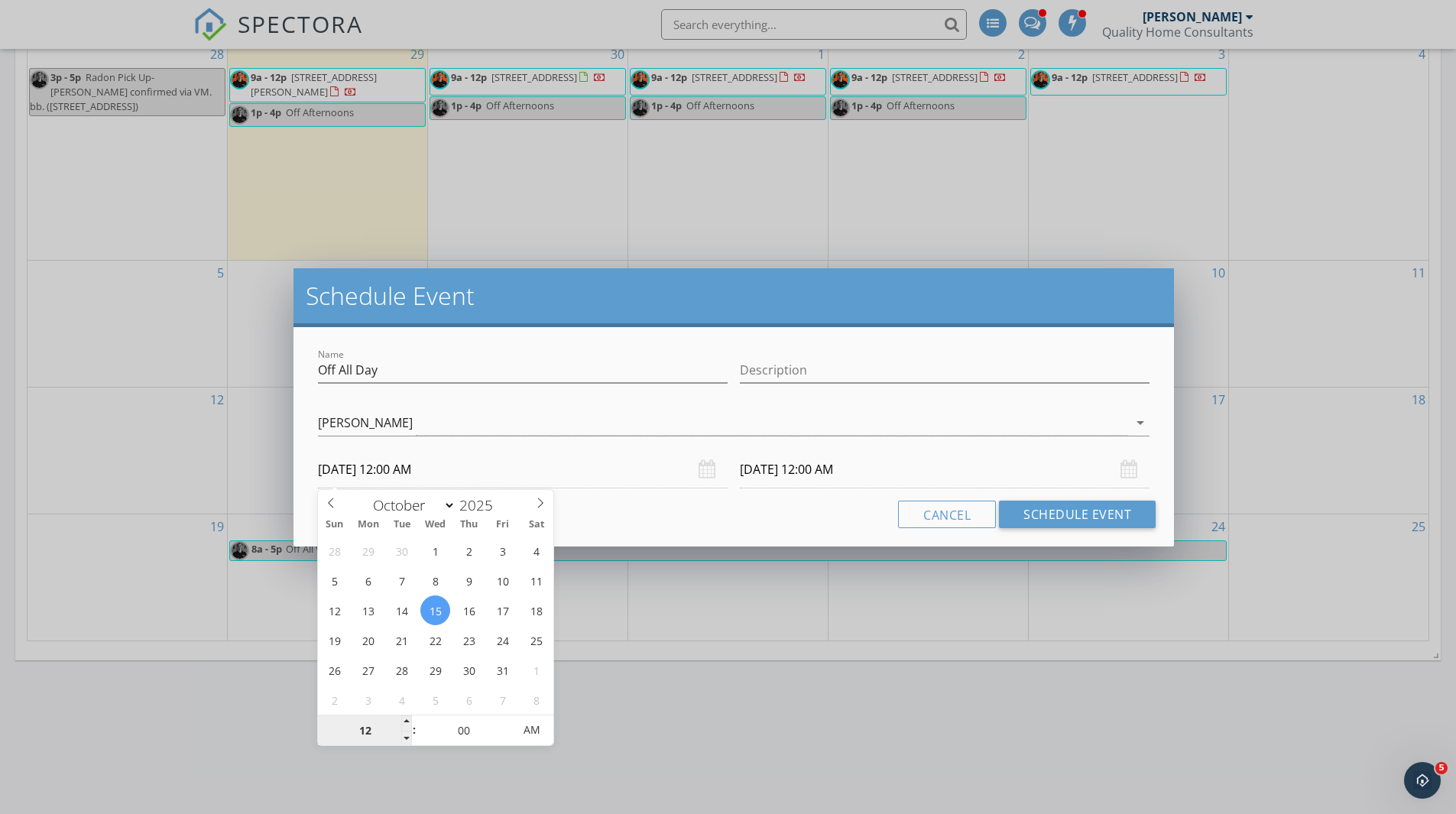
click at [373, 728] on input "12" at bounding box center [364, 730] width 94 height 31
type input "08"
type input "10/15/2025 8:00 AM"
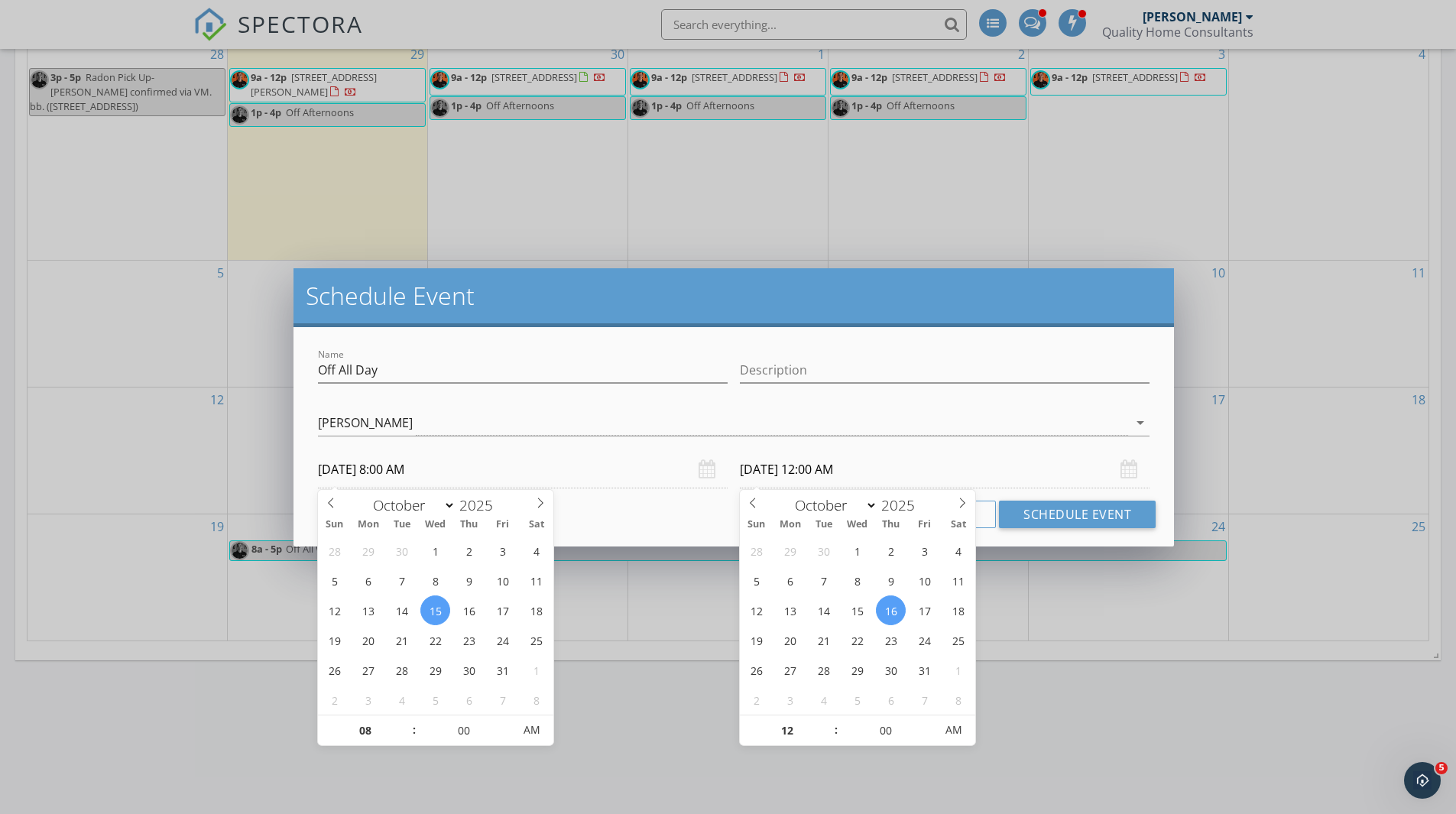
click at [763, 463] on input "10/16/2025 12:00 AM" at bounding box center [945, 470] width 410 height 38
type input "08"
type input "10/15/2025 8:00 AM"
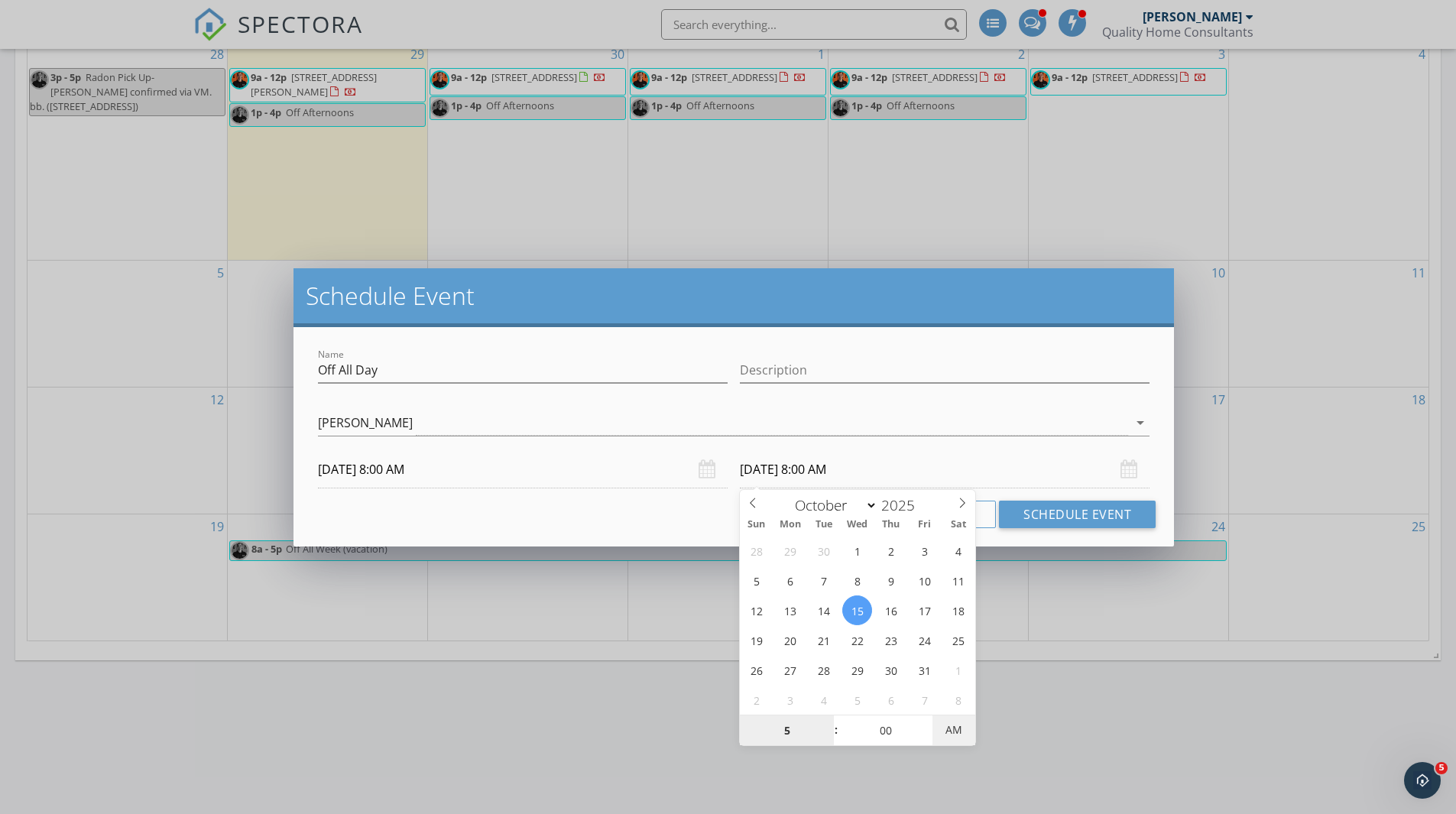
type input "05"
type input "10/15/2025 5:00 PM"
click at [942, 730] on span "PM" at bounding box center [953, 730] width 42 height 31
type input "05"
click at [471, 364] on input "Off All Day" at bounding box center [522, 370] width 410 height 25
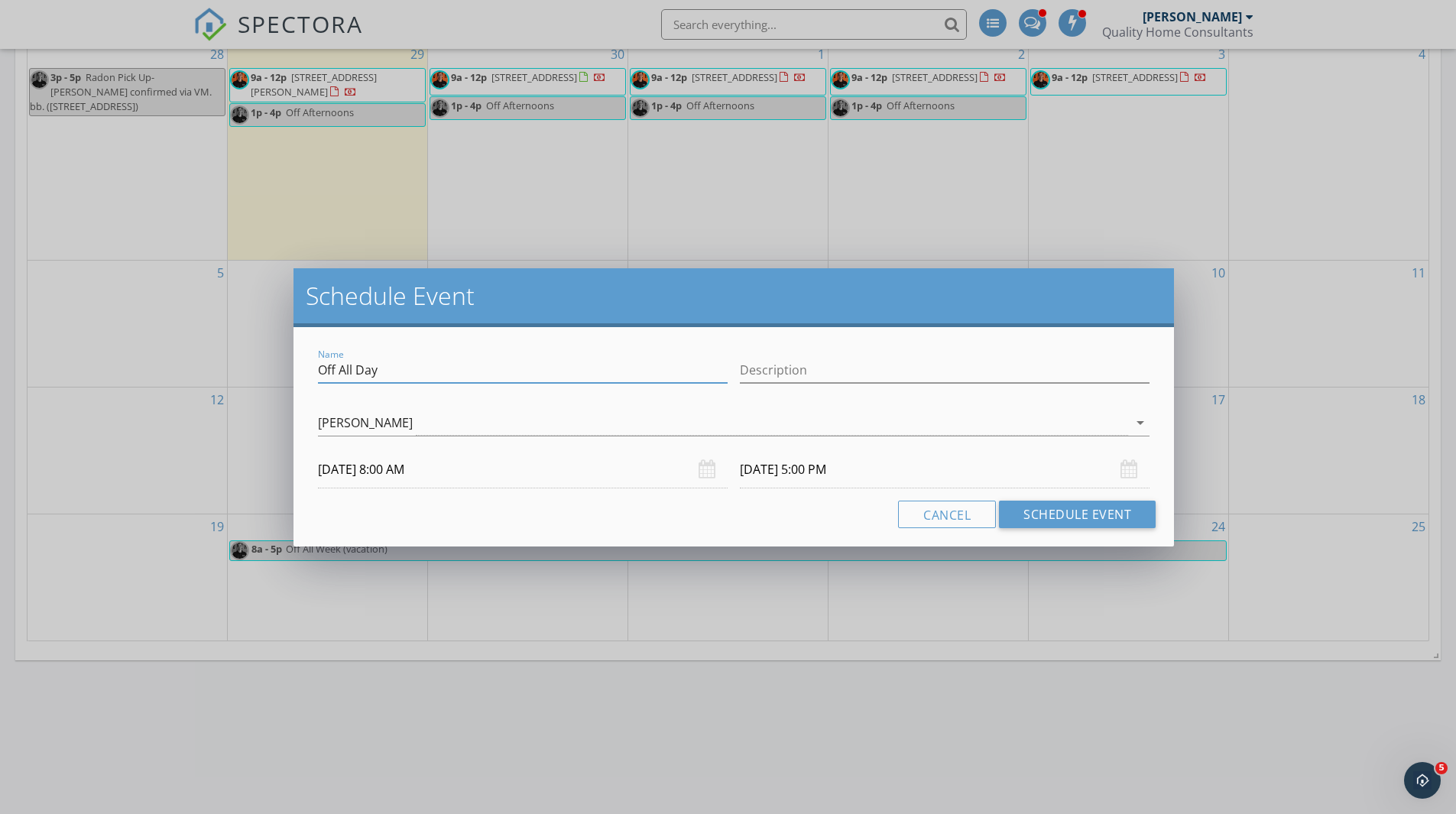
click at [1090, 531] on div "Name Off All Day Description check_box_outline_blank Danny Case check_box_outli…" at bounding box center [733, 437] width 880 height 219
click at [1083, 513] on button "Schedule Event" at bounding box center [1077, 514] width 157 height 28
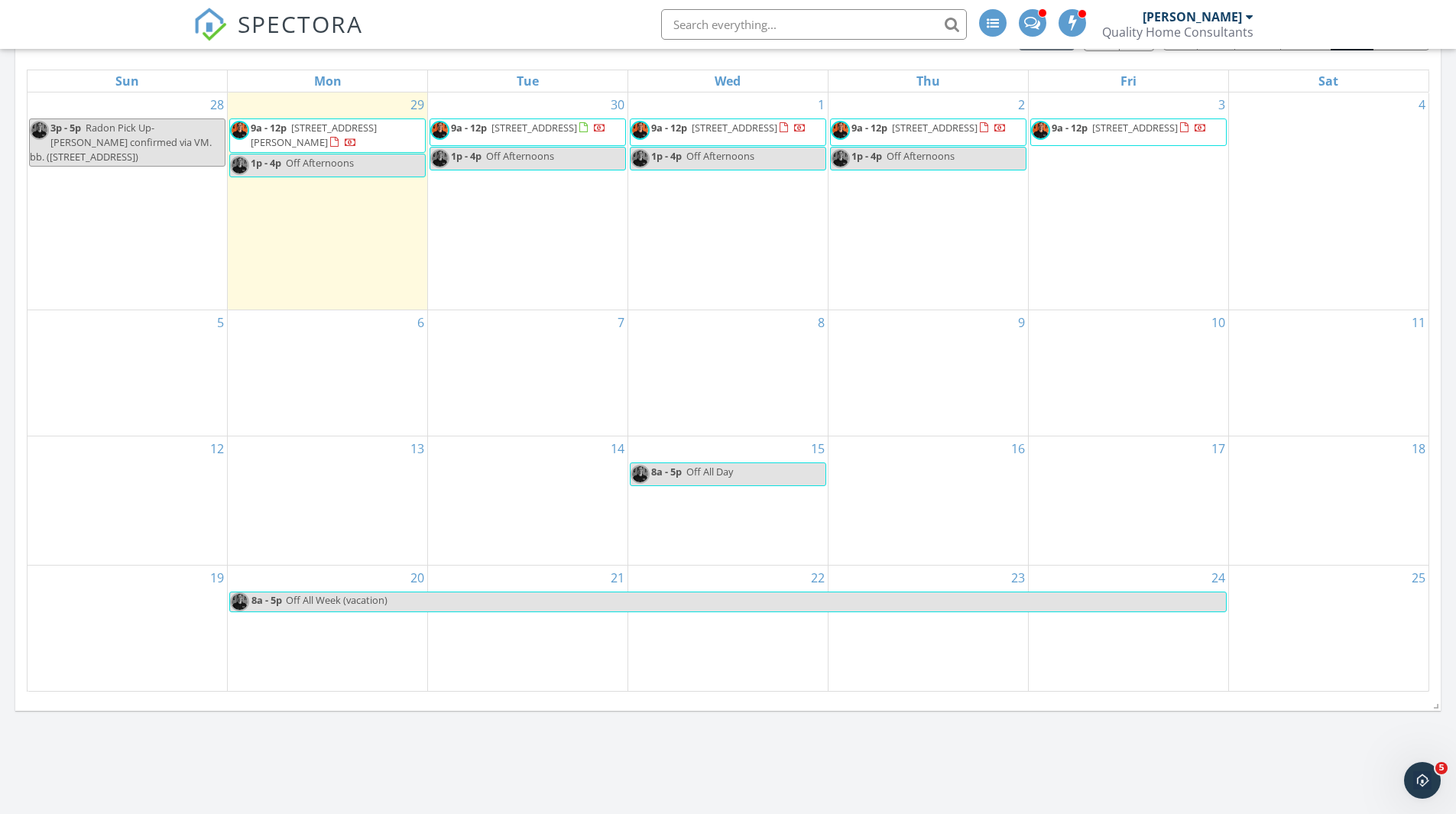
scroll to position [624, 0]
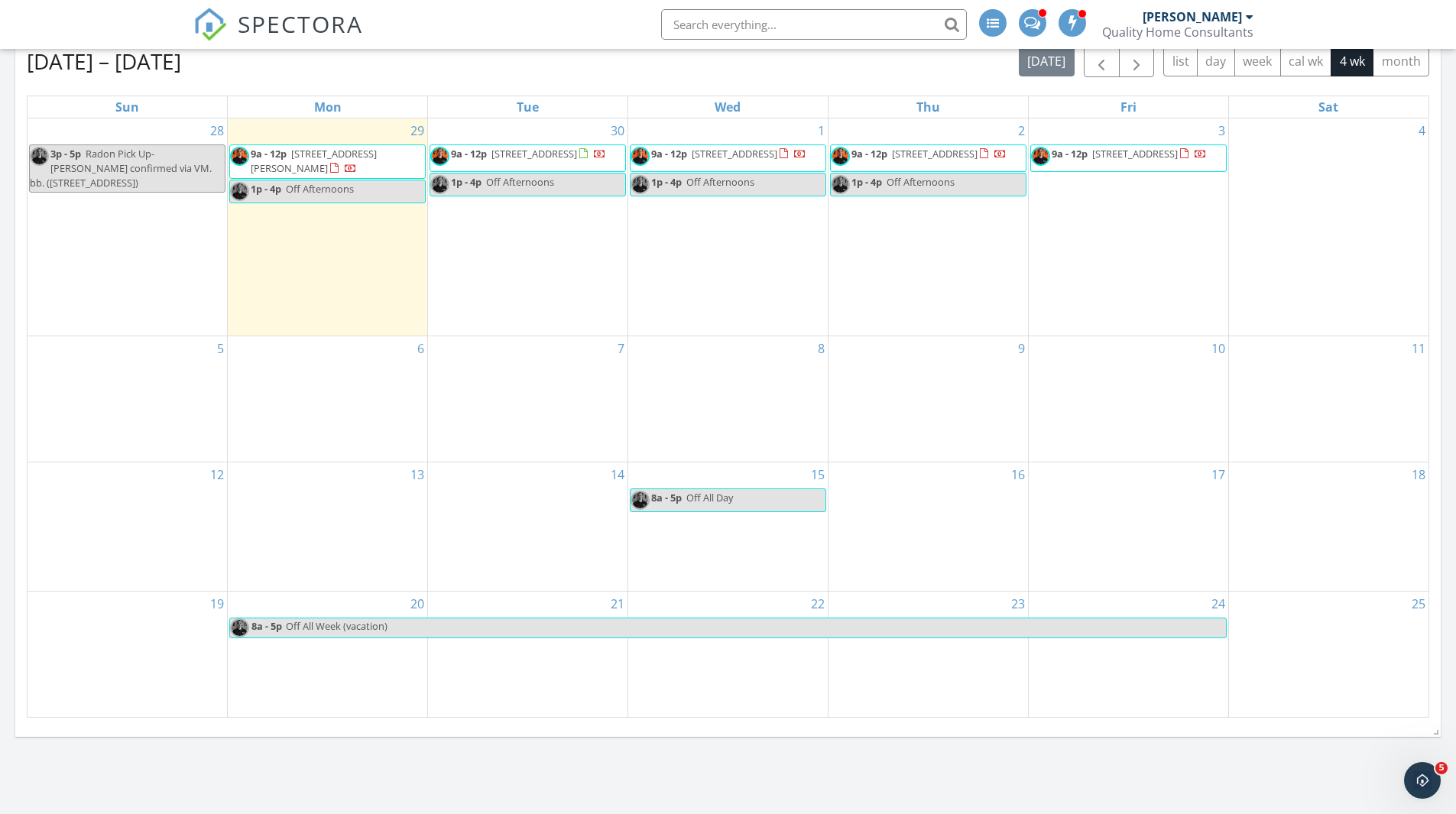
click at [306, 157] on span "246 Lamonda Dr, Hendersonville 28792" at bounding box center [314, 161] width 126 height 28
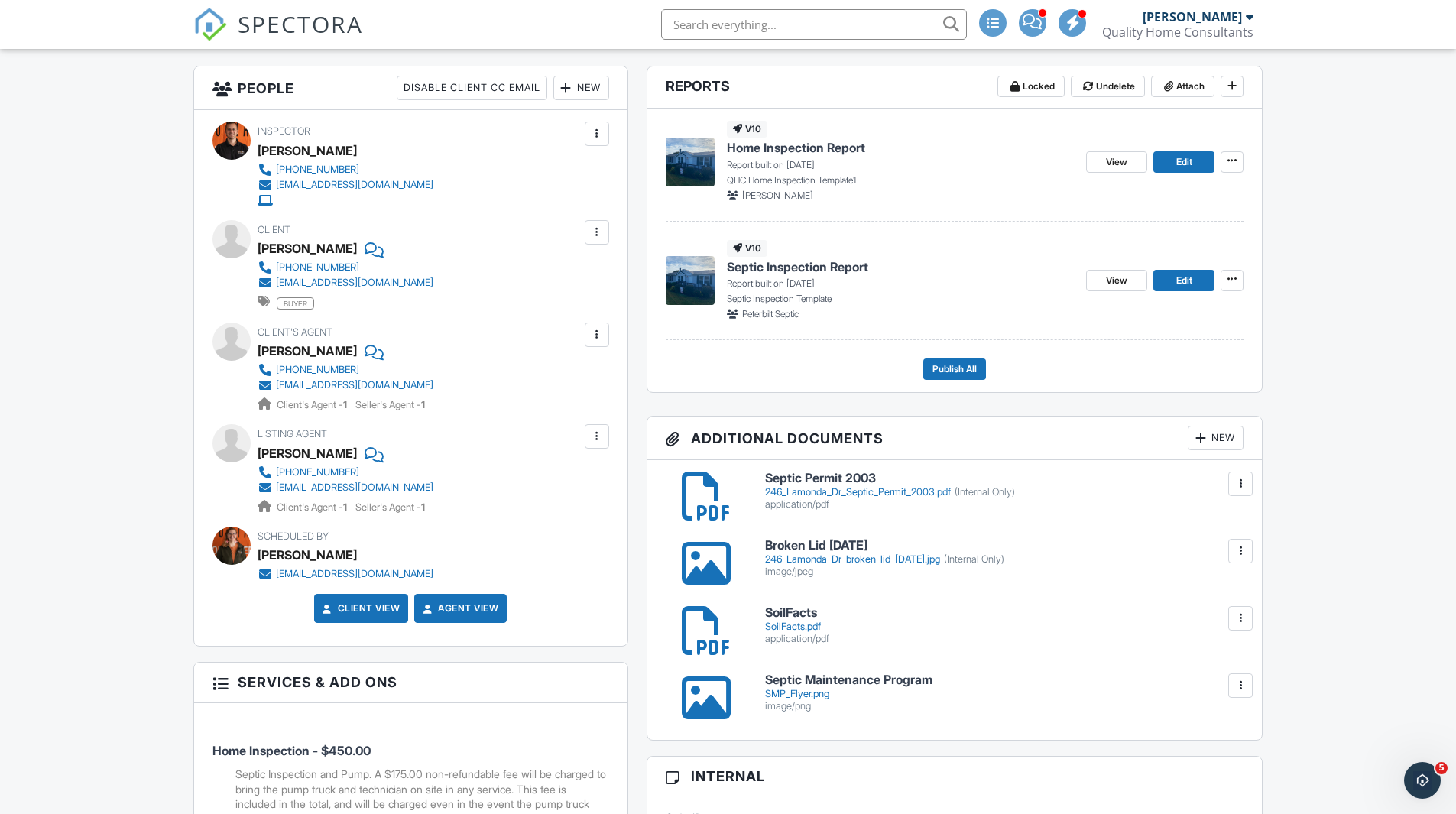
scroll to position [459, 0]
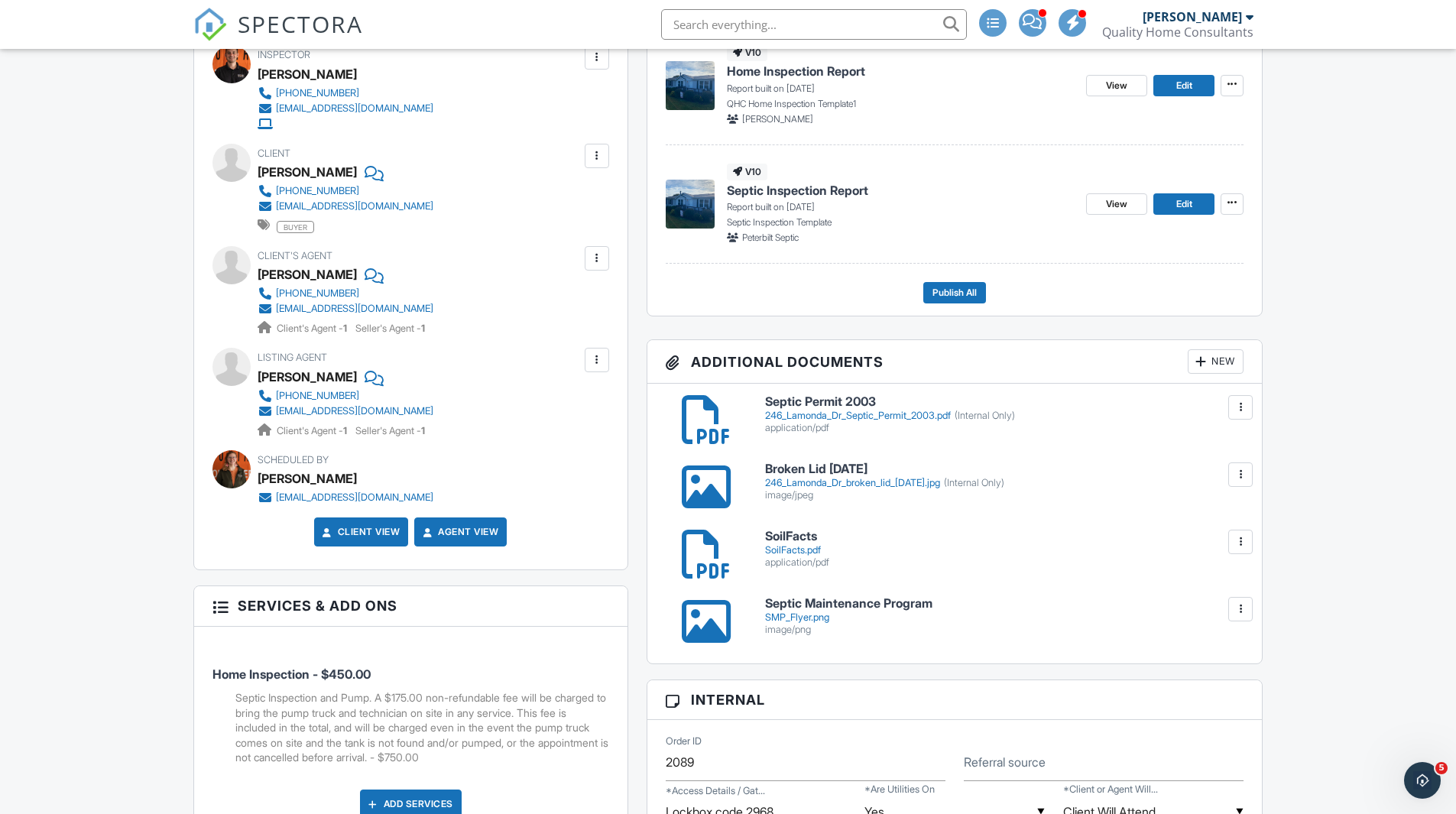
click at [898, 481] on div "246_Lamonda_Dr_broken_lid_[DATE].jpg (Internal Only)" at bounding box center [1005, 483] width 479 height 13
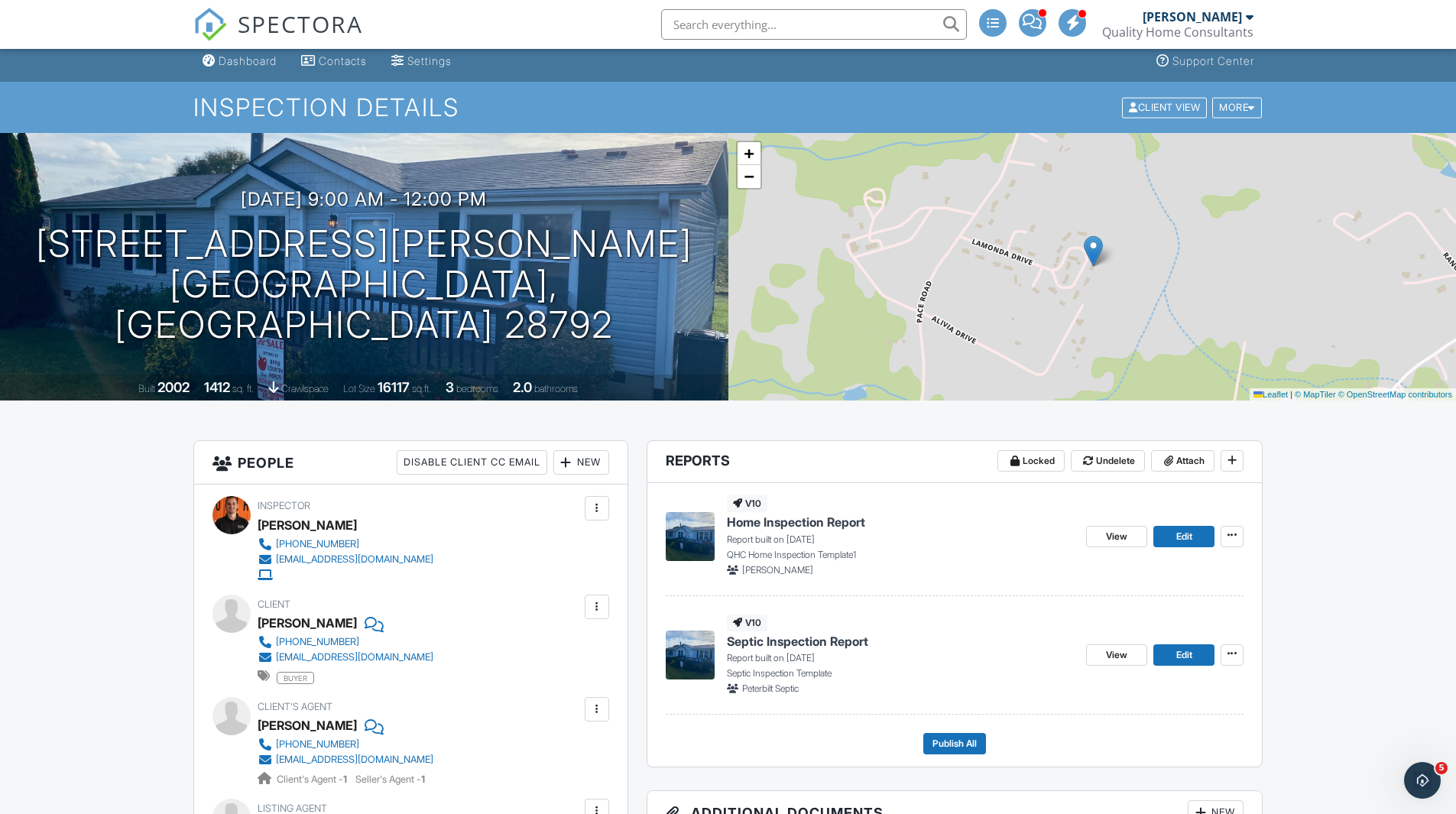
scroll to position [0, 0]
